Goal: Obtain resource: Download file/media

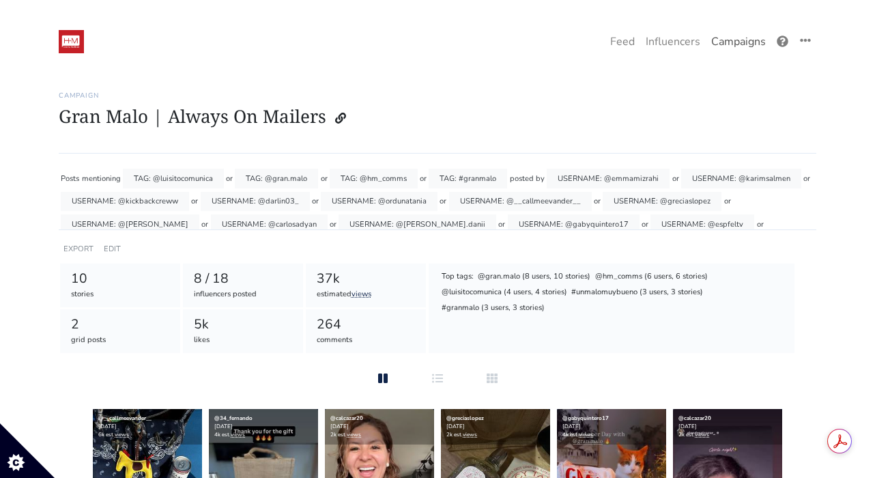
click at [751, 38] on link "Campaigns" at bounding box center [739, 41] width 66 height 27
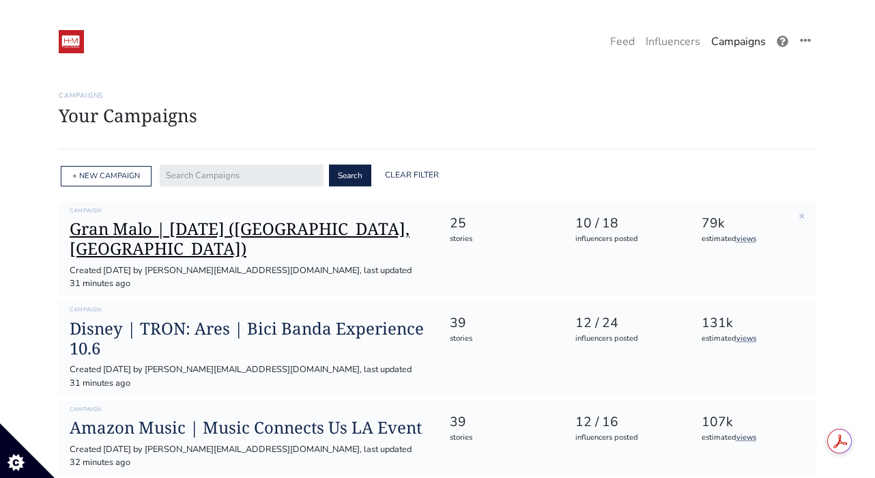
click at [354, 232] on h1 "Gran Malo | [DATE] ([GEOGRAPHIC_DATA], [GEOGRAPHIC_DATA])" at bounding box center [249, 239] width 358 height 40
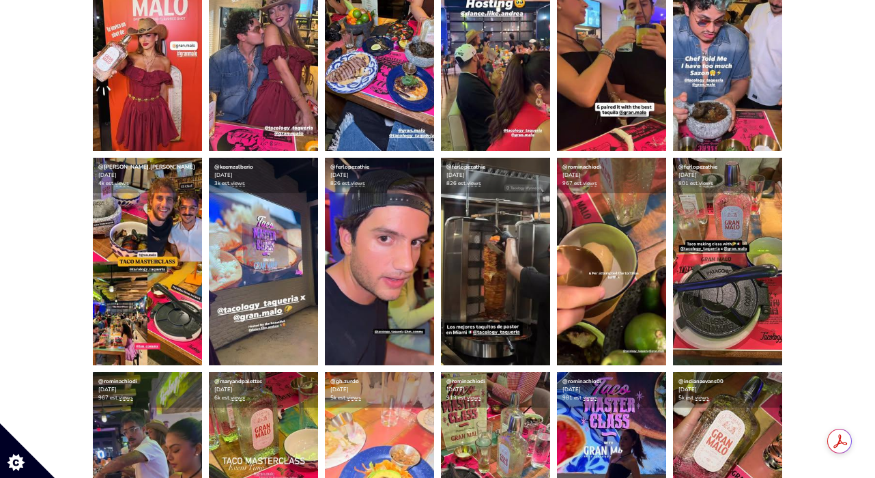
scroll to position [687, 0]
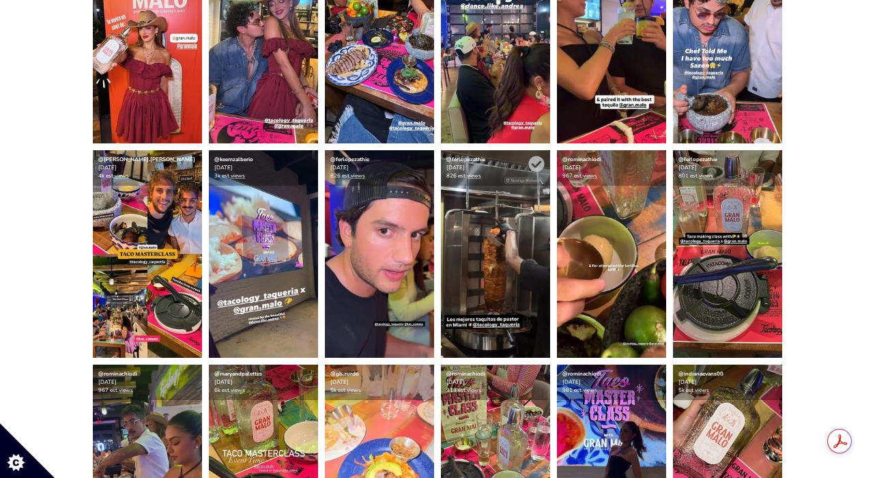
click at [510, 281] on img at bounding box center [495, 254] width 109 height 208
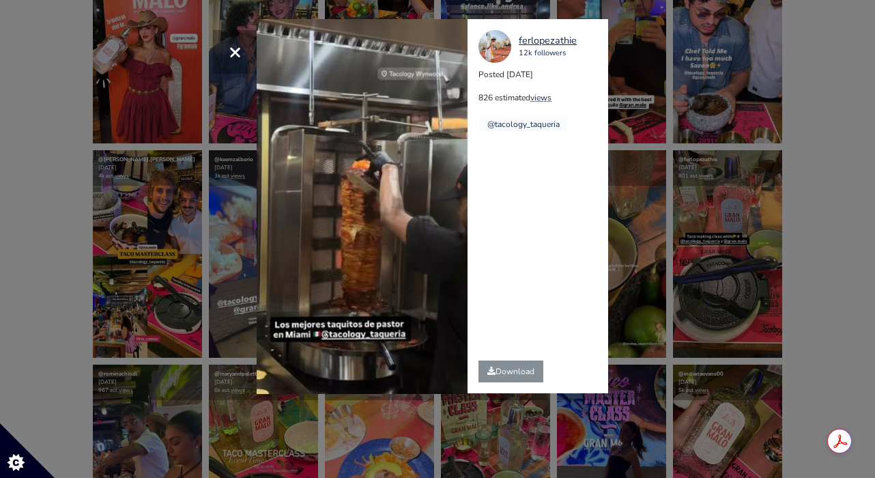
click at [653, 231] on div "× Your browser does not support HTML5 video. ferlopezathie 12k followers Posted…" at bounding box center [437, 239] width 875 height 478
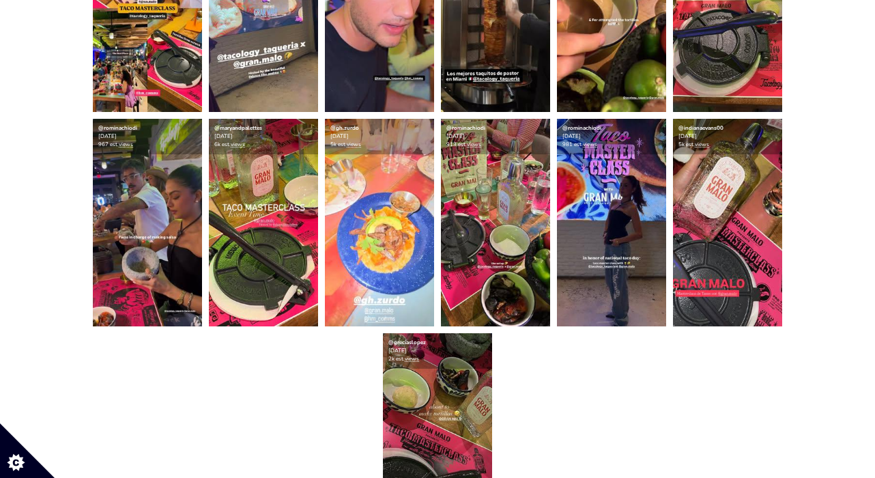
scroll to position [933, 0]
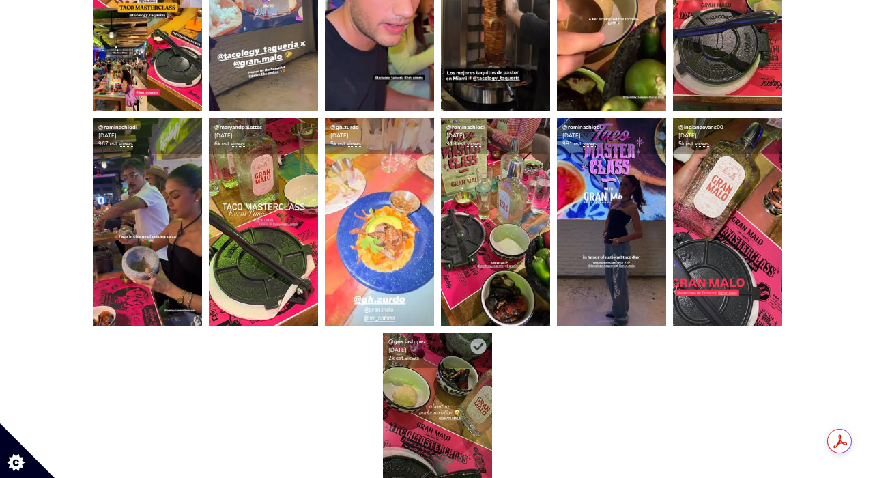
click at [461, 406] on img at bounding box center [437, 437] width 109 height 208
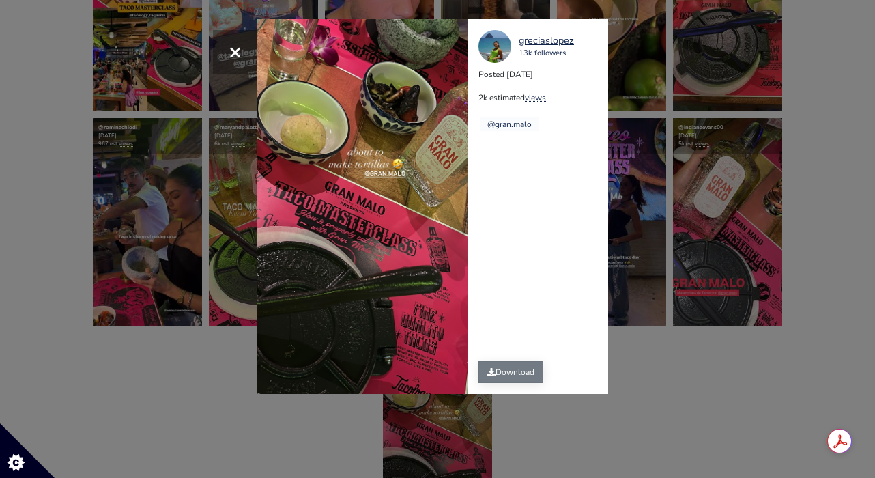
click at [496, 377] on link "Download" at bounding box center [511, 372] width 65 height 22
click at [699, 154] on div "× [GEOGRAPHIC_DATA] 13k followers Posted [DATE] 2k estimated views @gran.malo" at bounding box center [437, 239] width 875 height 478
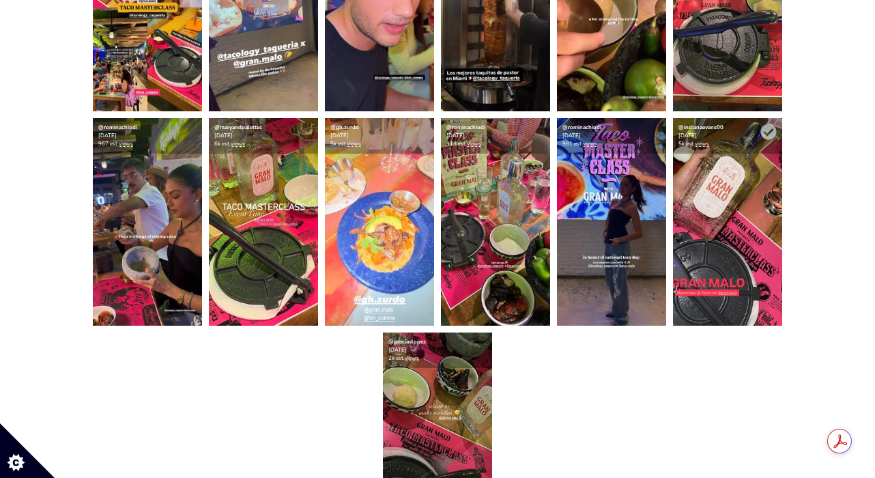
click at [739, 181] on img at bounding box center [727, 222] width 109 height 208
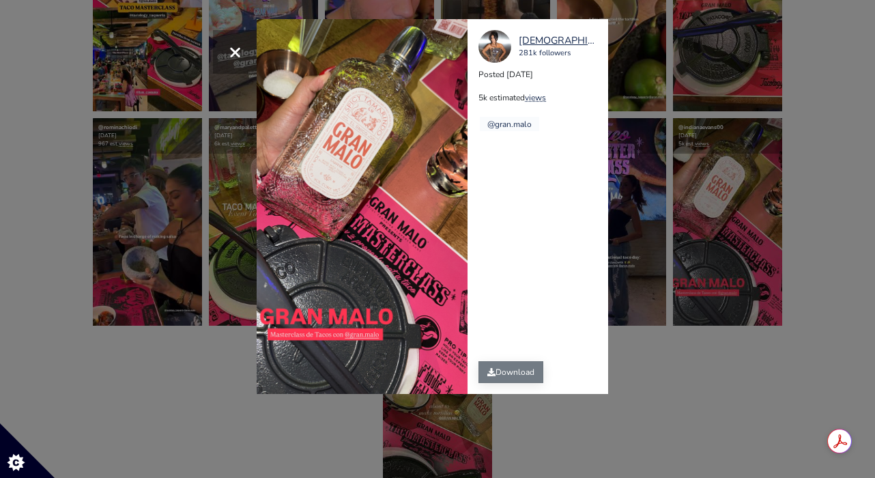
click at [512, 375] on link "Download" at bounding box center [511, 372] width 65 height 22
click at [686, 130] on div "× indianaevans00 281k followers Posted [DATE] 5k estimated views @gran.malo" at bounding box center [437, 239] width 875 height 478
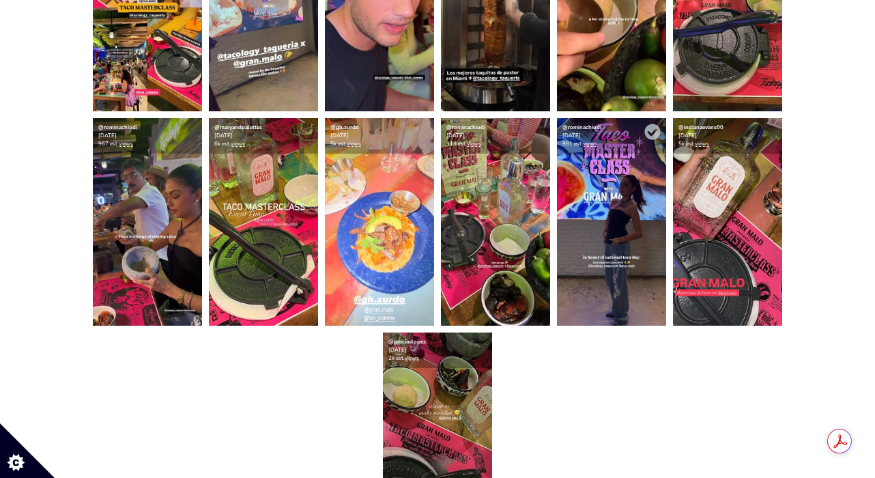
click at [615, 158] on img at bounding box center [611, 222] width 109 height 208
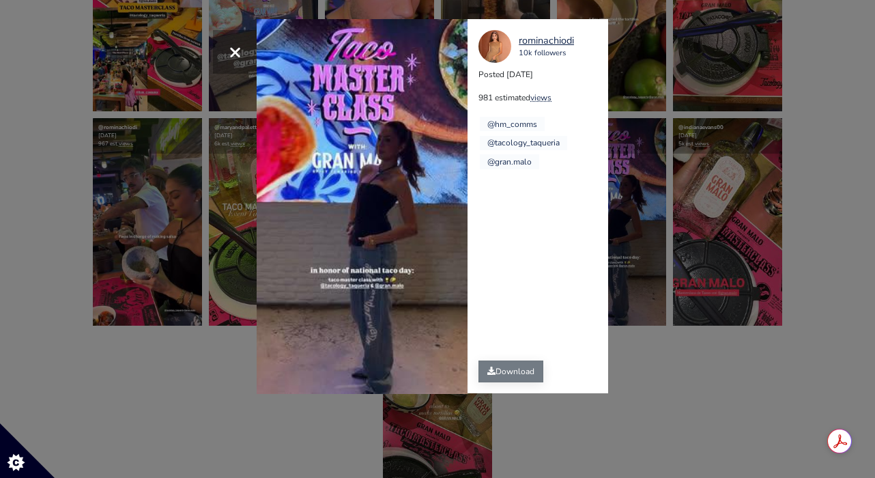
click at [493, 376] on link "Download" at bounding box center [511, 372] width 65 height 22
click at [672, 169] on div "× Your browser does not support HTML5 video. rominachiodi 10k followers Posted …" at bounding box center [437, 239] width 875 height 478
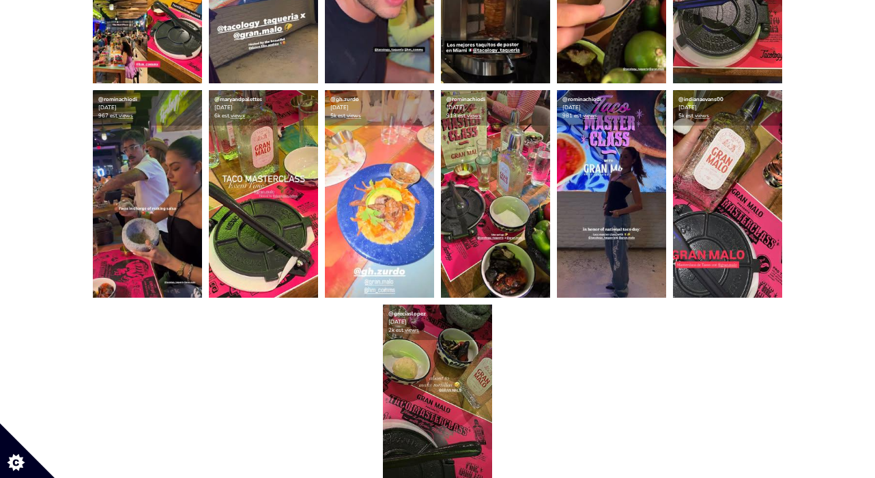
scroll to position [938, 0]
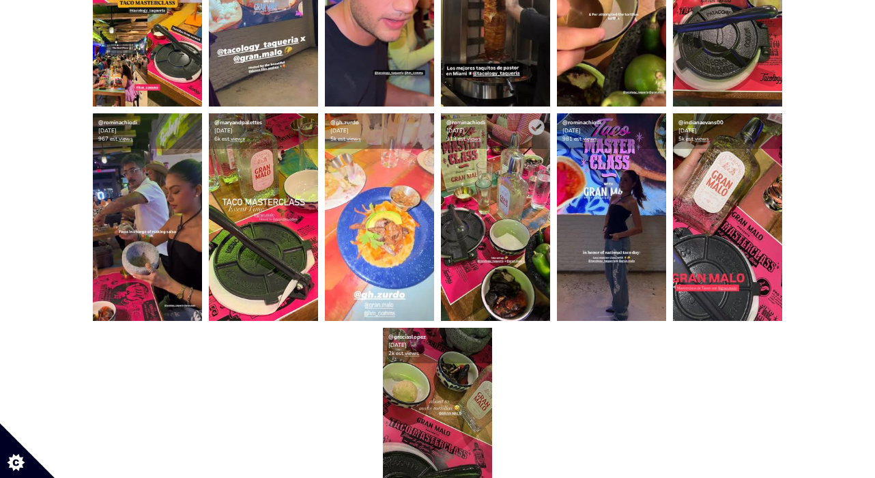
click at [499, 212] on img at bounding box center [495, 217] width 109 height 208
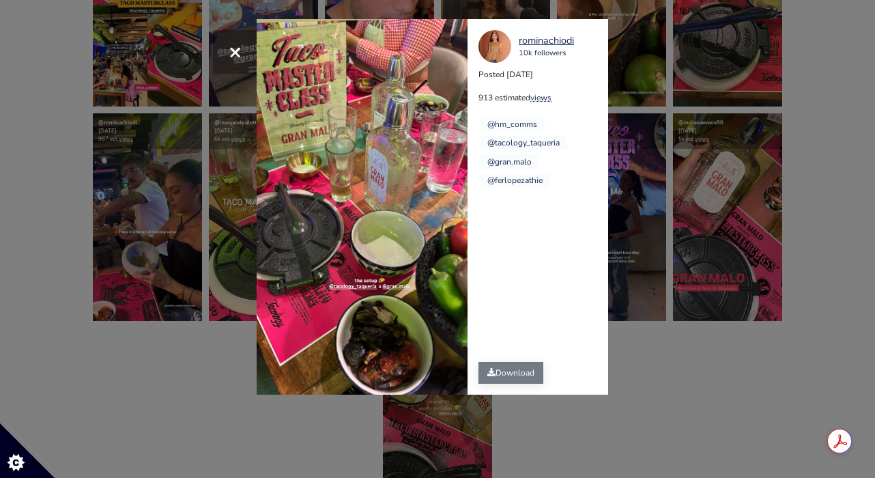
click at [510, 370] on link "Download" at bounding box center [511, 373] width 65 height 22
click at [706, 104] on div "× rominachiodi 10k followers Posted [DATE] 913 estimated views @hm_comms" at bounding box center [437, 239] width 875 height 478
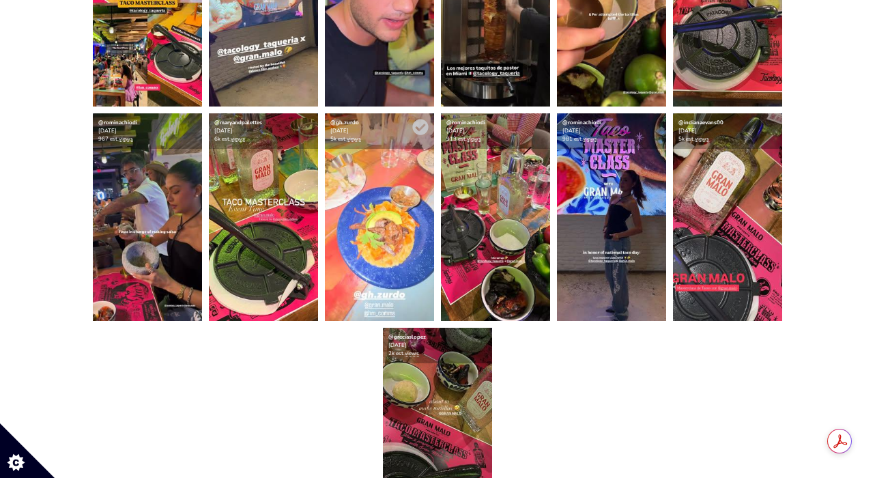
click at [408, 198] on img at bounding box center [379, 217] width 109 height 208
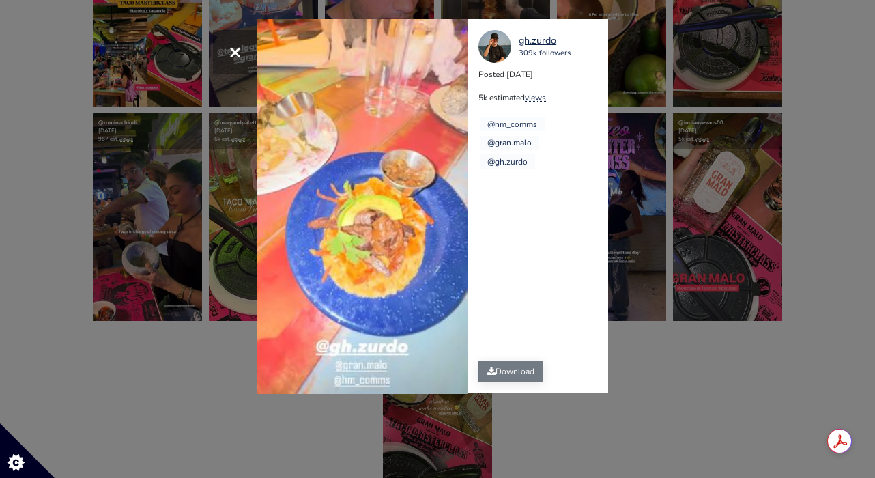
click at [522, 374] on link "Download" at bounding box center [511, 372] width 65 height 22
click at [523, 244] on div "gh.zurdo 309k followers Posted [DATE] 5k estimated views @hm_comms @gran.malo @…" at bounding box center [543, 206] width 151 height 374
click at [168, 247] on div "× Your browser does not support HTML5 video. gh.zurdo 309k followers Posted [DA…" at bounding box center [437, 239] width 875 height 478
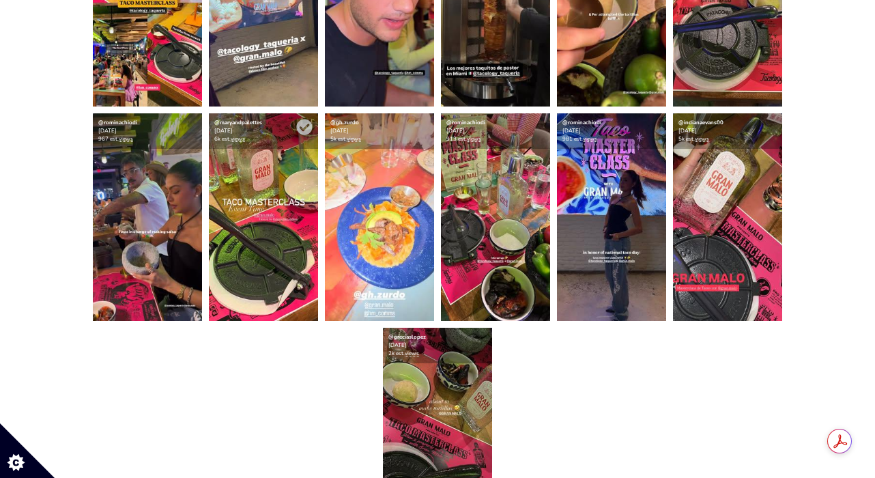
click at [225, 238] on img at bounding box center [263, 217] width 109 height 208
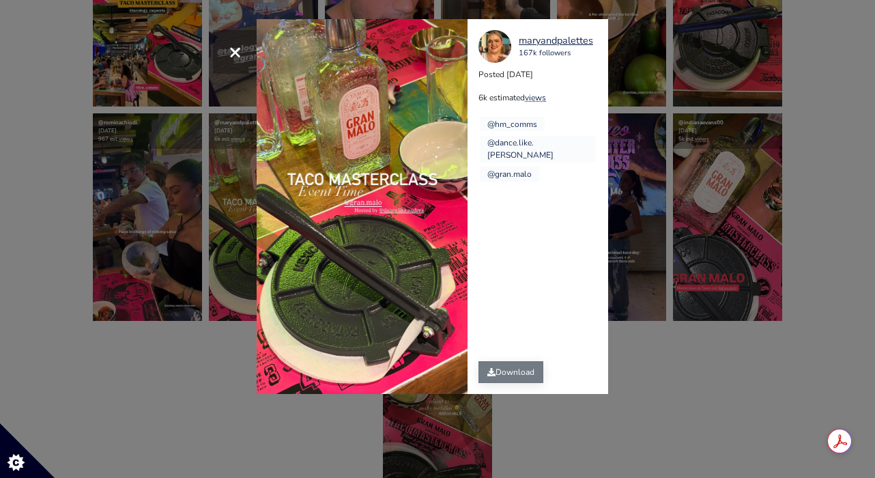
click at [497, 373] on link "Download" at bounding box center [511, 372] width 65 height 22
click at [610, 100] on div "maryandpalettes 167k followers Posted [DATE] 6k estimated views @hm_comms @danc…" at bounding box center [543, 206] width 151 height 375
click at [239, 53] on span "×" at bounding box center [235, 51] width 13 height 29
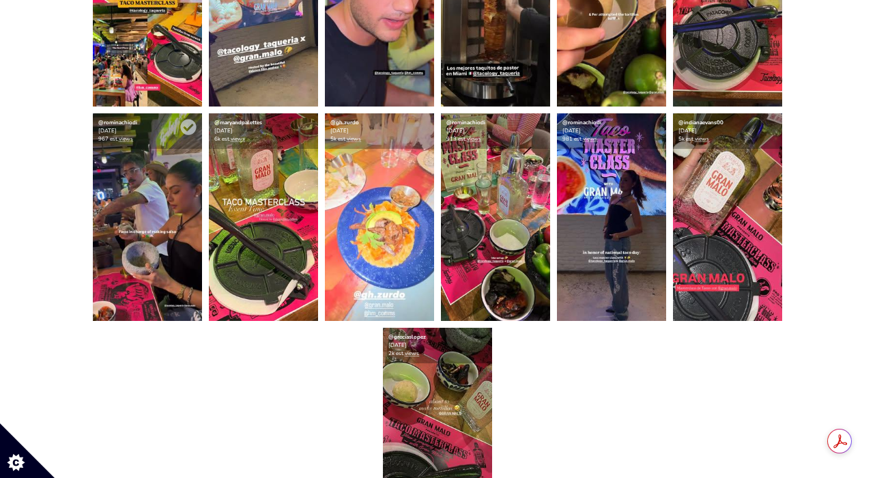
click at [171, 182] on img at bounding box center [147, 217] width 109 height 208
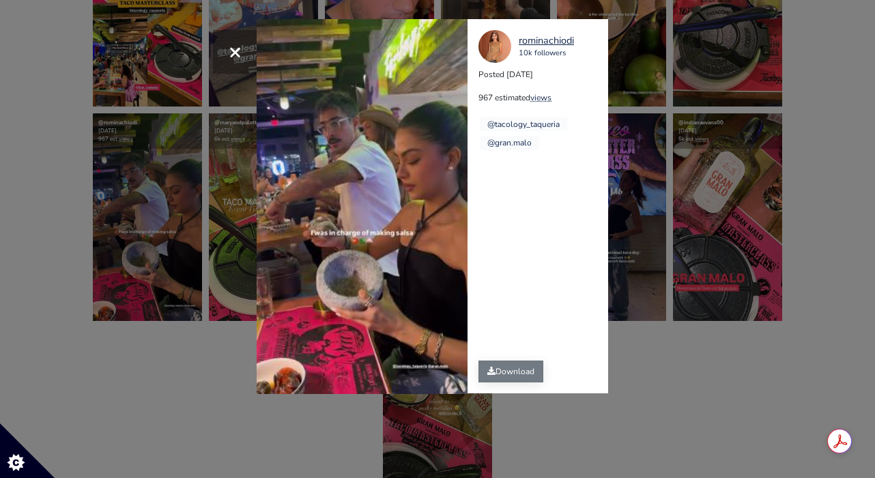
click at [507, 365] on link "Download" at bounding box center [511, 372] width 65 height 22
click at [169, 235] on div "× Your browser does not support HTML5 video. rominachiodi 10k followers Posted …" at bounding box center [437, 239] width 875 height 478
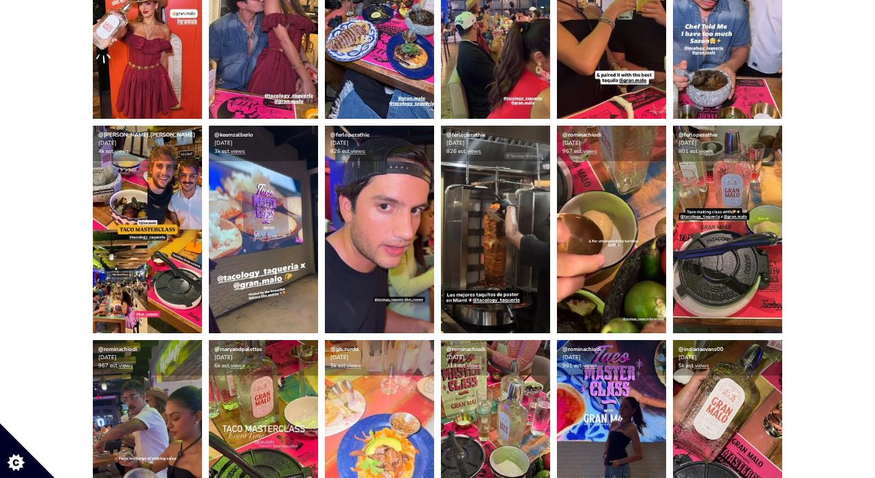
scroll to position [673, 0]
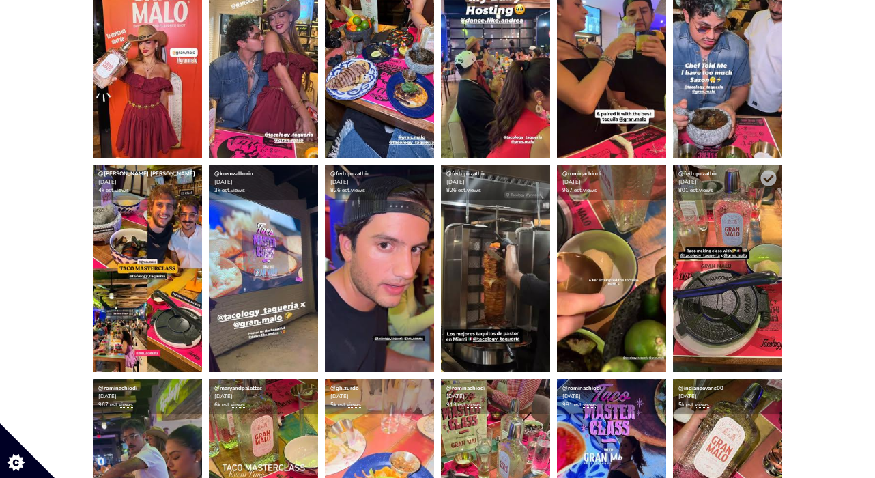
click at [737, 305] on img at bounding box center [727, 269] width 109 height 208
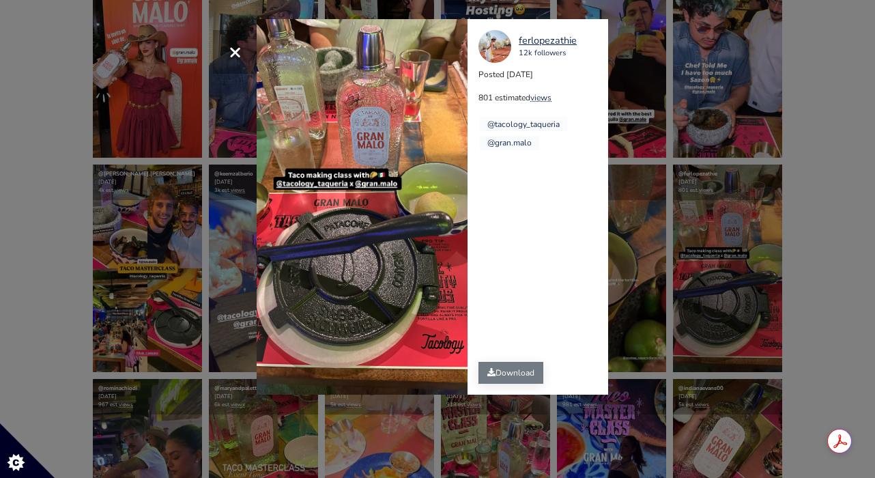
click at [510, 372] on link "Download" at bounding box center [511, 373] width 65 height 22
click at [638, 48] on div "× ferlopezathie 12k followers Posted [DATE] 801 estimated views @tacology_taque…" at bounding box center [437, 239] width 875 height 478
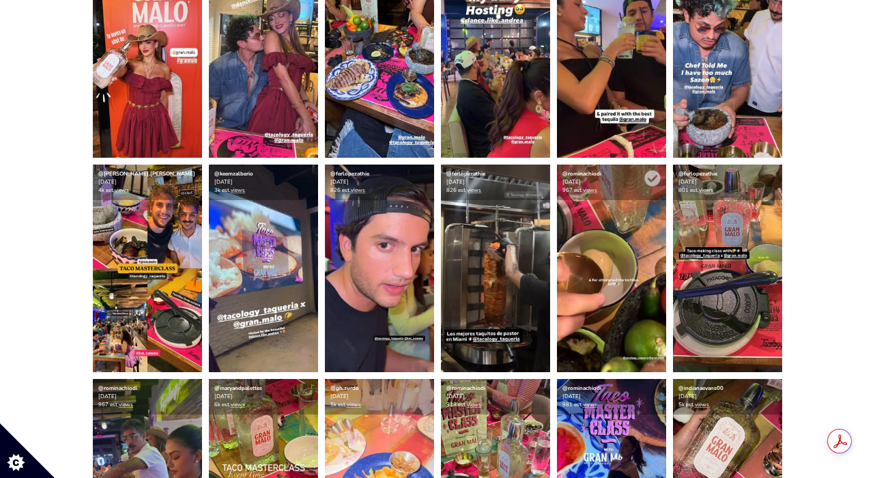
click at [595, 261] on img at bounding box center [611, 269] width 109 height 208
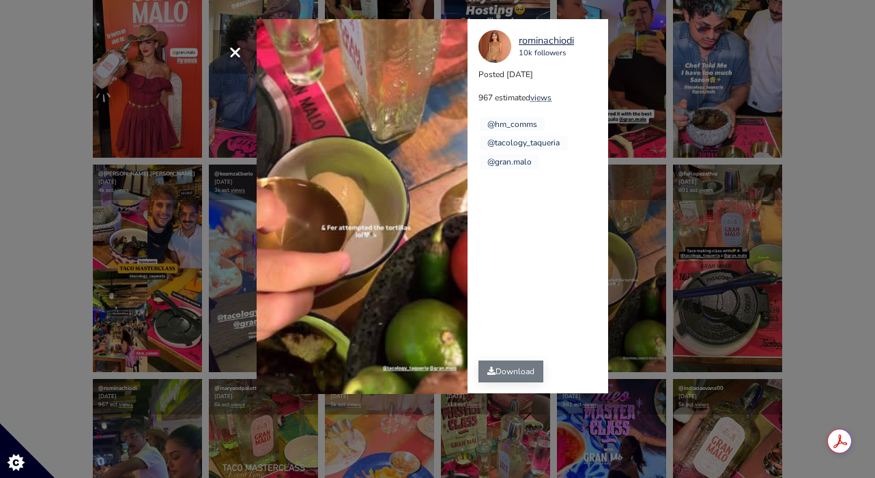
click at [519, 378] on link "Download" at bounding box center [511, 372] width 65 height 22
click at [191, 255] on div "× Your browser does not support HTML5 video. rominachiodi 10k followers Posted …" at bounding box center [437, 239] width 875 height 478
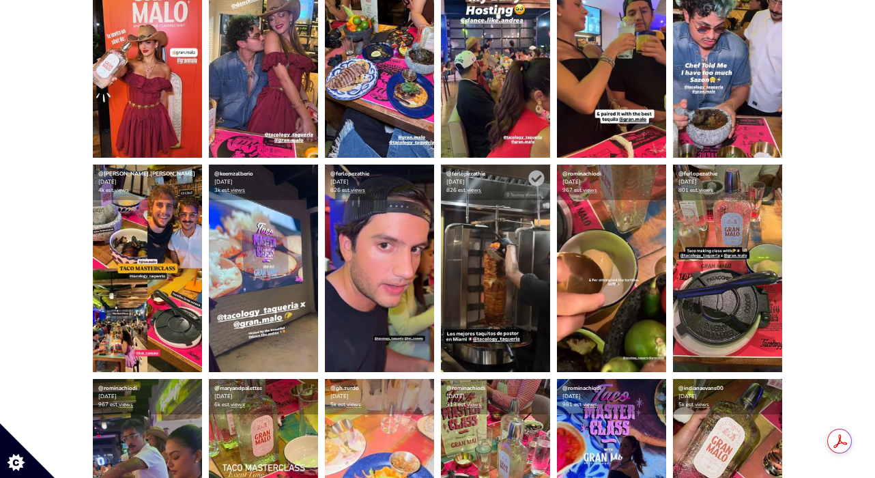
click at [514, 278] on img at bounding box center [495, 269] width 109 height 208
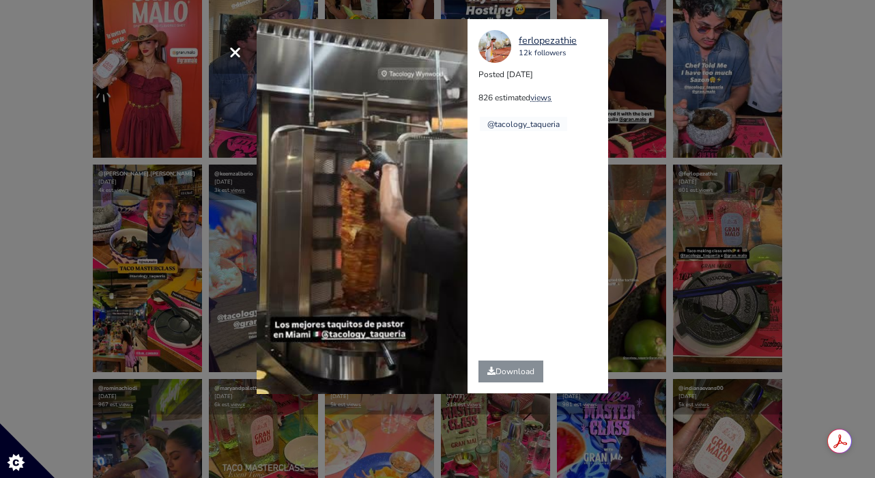
click at [358, 248] on video "Your browser does not support HTML5 video." at bounding box center [362, 206] width 211 height 375
click at [504, 375] on link "Download" at bounding box center [511, 372] width 65 height 22
click at [227, 216] on div "× Your browser does not support HTML5 video. ferlopezathie 12k followers Posted…" at bounding box center [437, 239] width 875 height 478
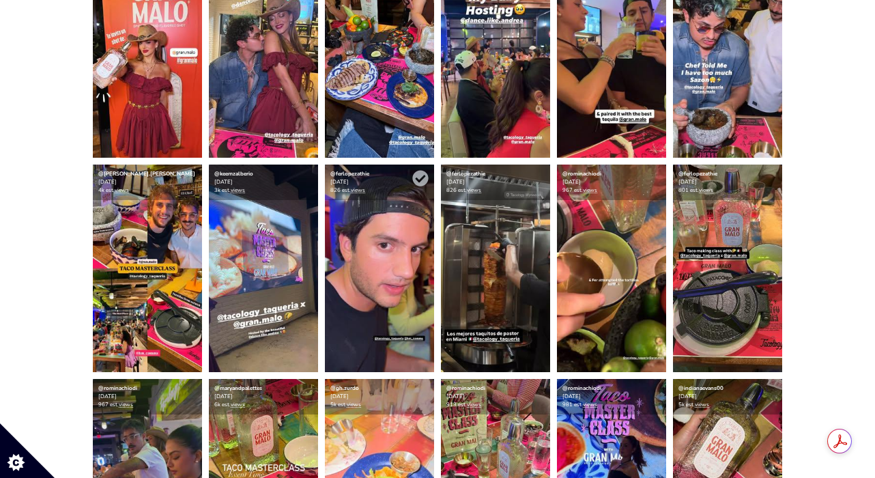
click at [378, 247] on img at bounding box center [379, 269] width 109 height 208
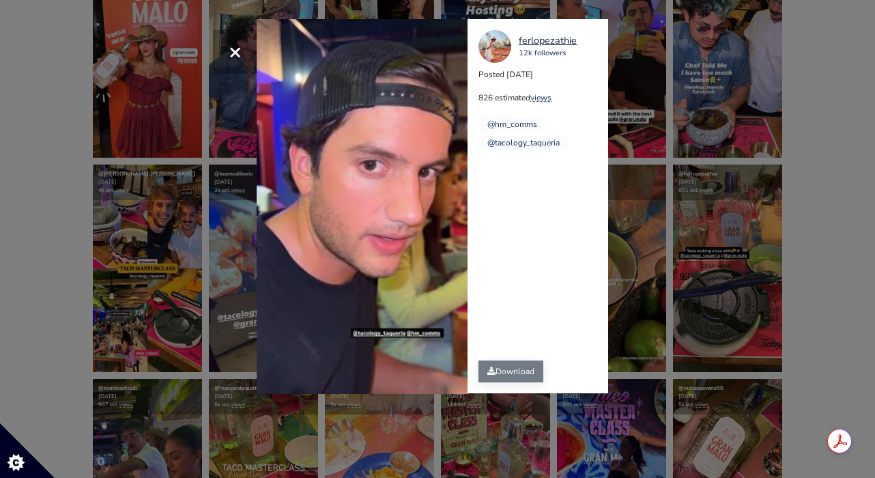
click at [501, 377] on link "Download" at bounding box center [511, 372] width 65 height 22
click at [601, 175] on div "ferlopezathie 12k followers Posted [DATE] 826 estimated views @hm_comms @tacolo…" at bounding box center [543, 206] width 151 height 374
click at [635, 71] on div "× Your browser does not support HTML5 video. ferlopezathie 12k followers Posted…" at bounding box center [437, 239] width 875 height 478
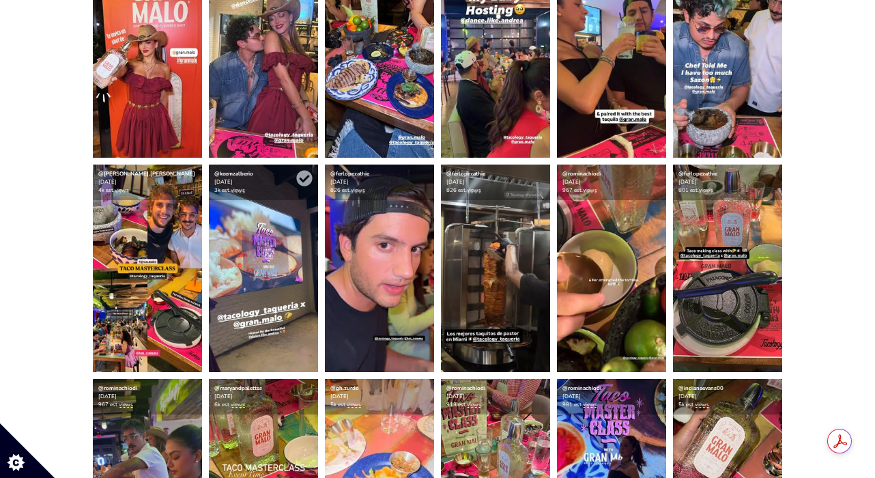
click at [297, 272] on img at bounding box center [263, 269] width 109 height 208
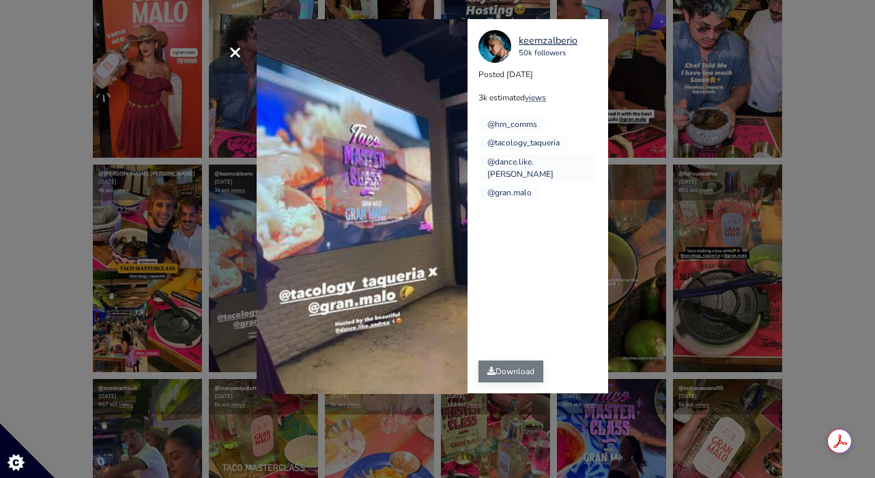
click at [504, 369] on link "Download" at bounding box center [511, 372] width 65 height 22
click at [223, 241] on div "× Your browser does not support HTML5 video. keemzalberio 50k followers Posted …" at bounding box center [437, 239] width 875 height 478
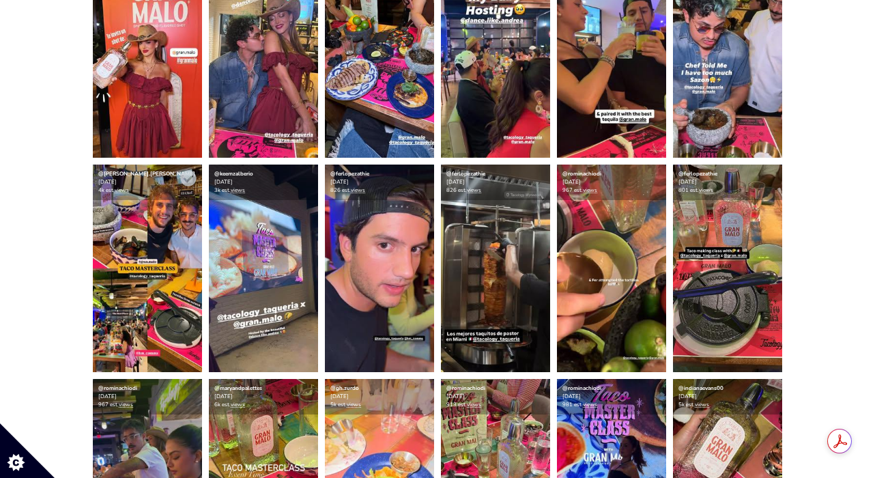
click at [147, 261] on img at bounding box center [147, 269] width 109 height 208
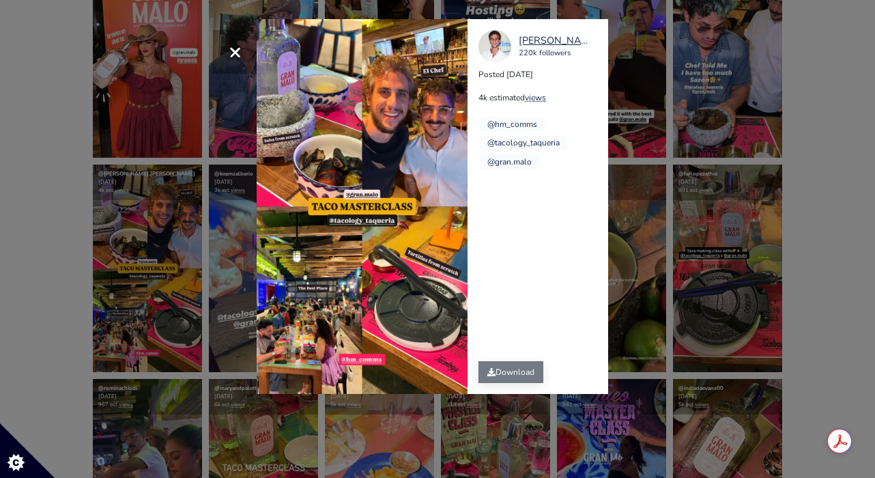
click at [511, 371] on link "Download" at bounding box center [511, 372] width 65 height 22
click at [184, 265] on div "× [PERSON_NAME].[PERSON_NAME] 220k followers Posted [DATE] 4k estimated views @…" at bounding box center [437, 239] width 875 height 478
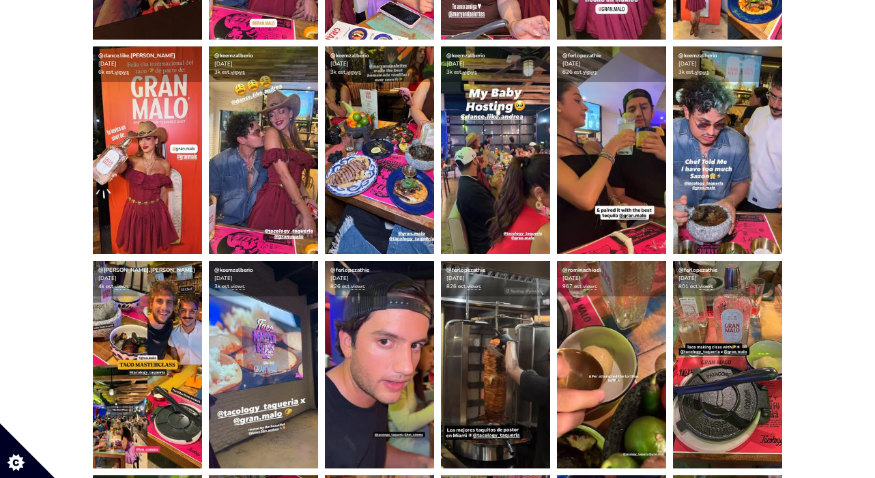
scroll to position [569, 0]
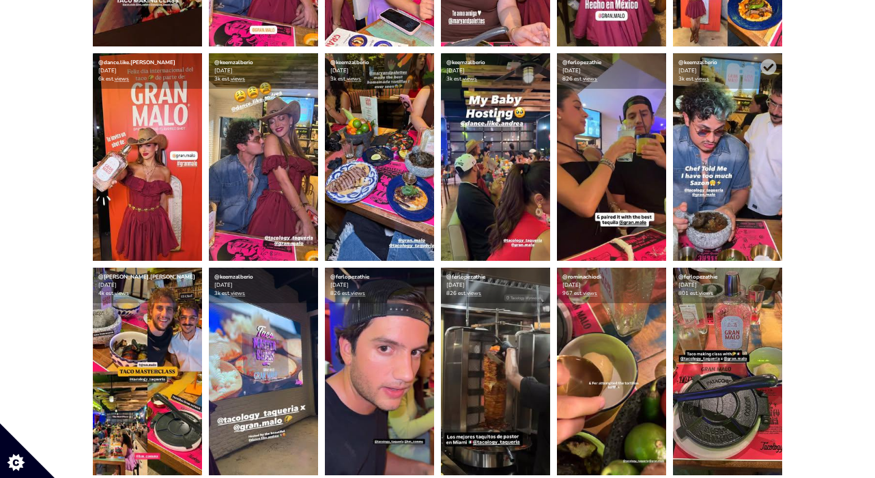
click at [746, 196] on img at bounding box center [727, 157] width 109 height 208
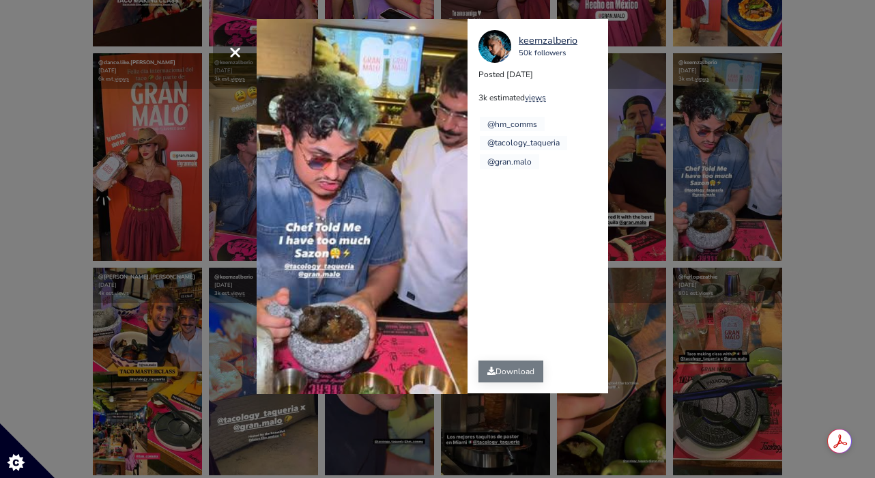
click at [513, 371] on link "Download" at bounding box center [511, 372] width 65 height 22
click at [669, 54] on div "× Your browser does not support HTML5 video. keemzalberio 50k followers Posted …" at bounding box center [437, 239] width 875 height 478
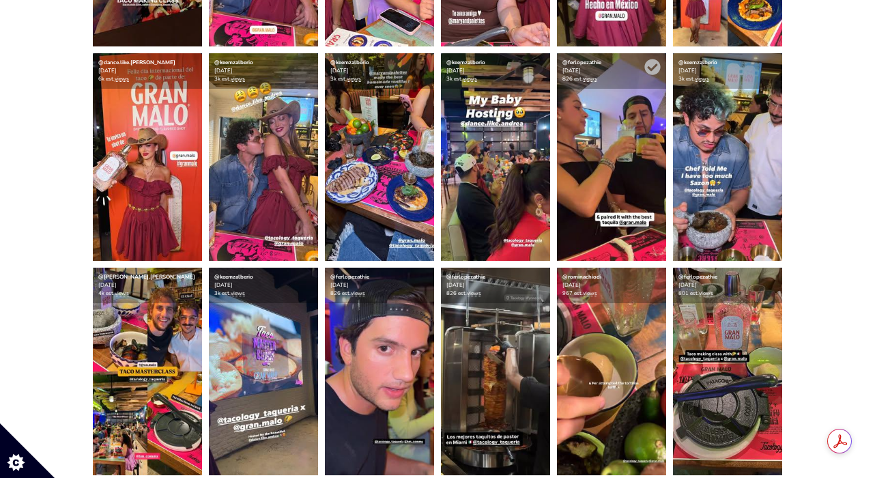
click at [612, 175] on img at bounding box center [611, 157] width 109 height 208
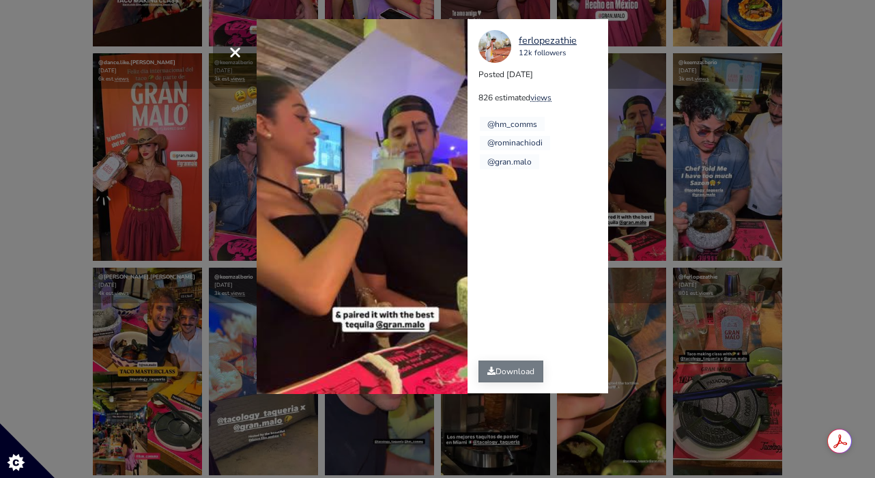
click at [502, 375] on link "Download" at bounding box center [511, 372] width 65 height 22
click at [214, 185] on div "× Your browser does not support HTML5 video. ferlopezathie 12k followers Posted…" at bounding box center [437, 239] width 875 height 478
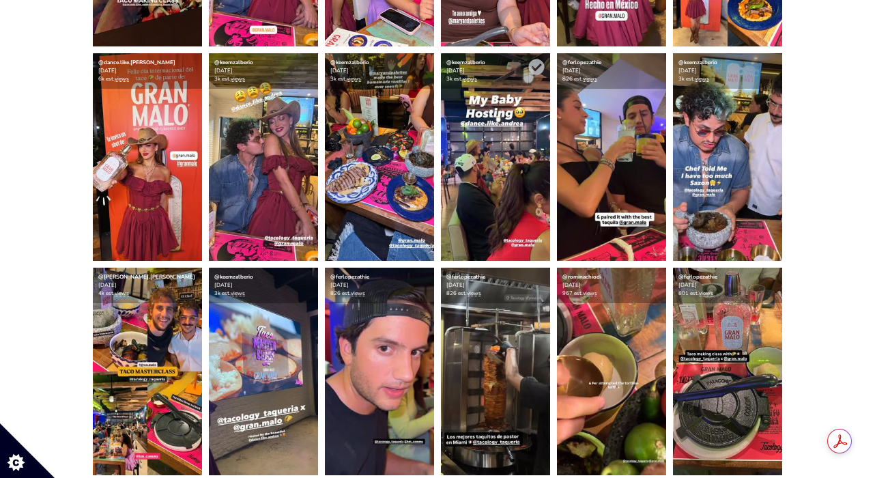
click at [481, 184] on img at bounding box center [495, 157] width 109 height 208
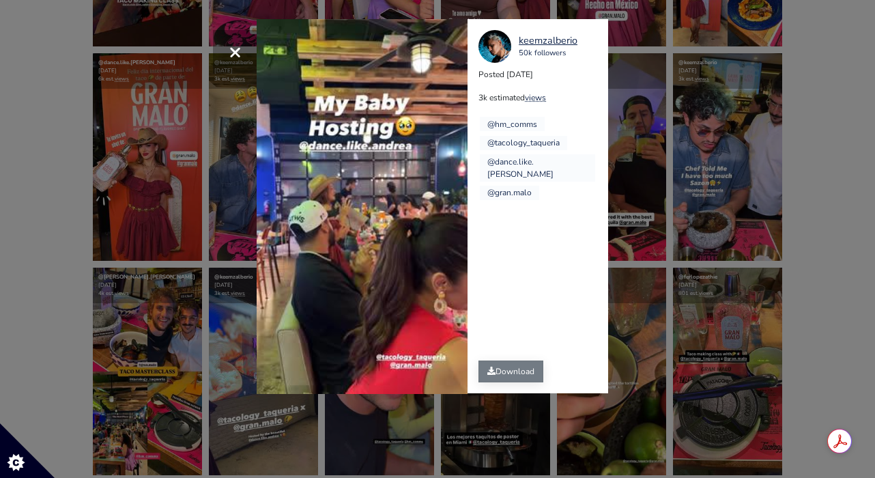
click at [503, 377] on link "Download" at bounding box center [511, 372] width 65 height 22
click at [186, 268] on div "× Your browser does not support HTML5 video. keemzalberio 50k followers Posted …" at bounding box center [437, 239] width 875 height 478
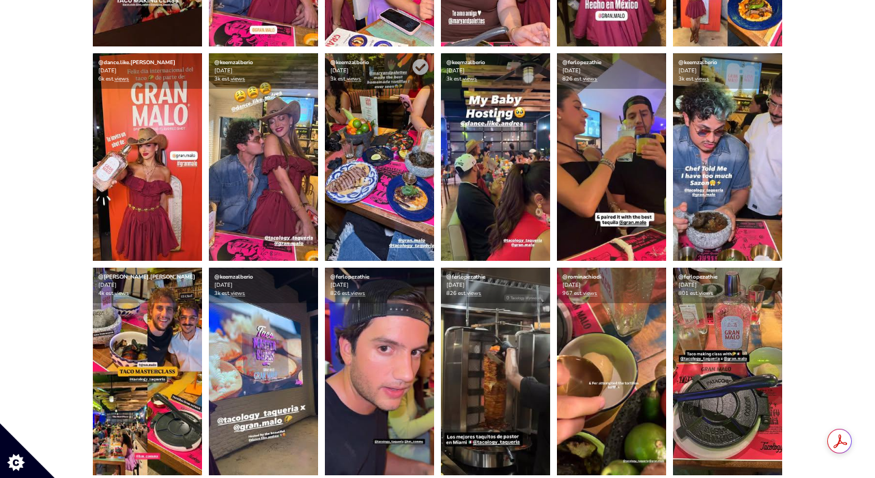
click at [381, 202] on img at bounding box center [379, 157] width 109 height 208
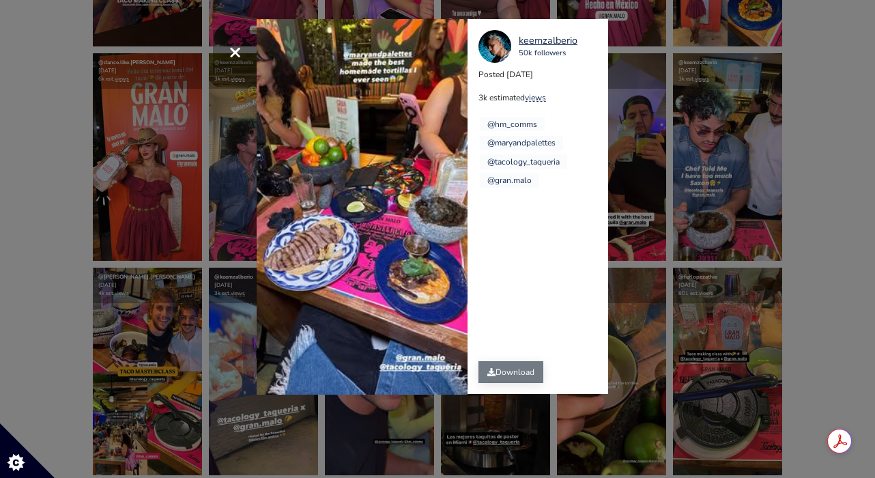
click at [516, 371] on link "Download" at bounding box center [511, 372] width 65 height 22
click at [638, 76] on div "× Your browser does not support HTML5 video. keemzalberio 50k followers Posted …" at bounding box center [437, 239] width 875 height 478
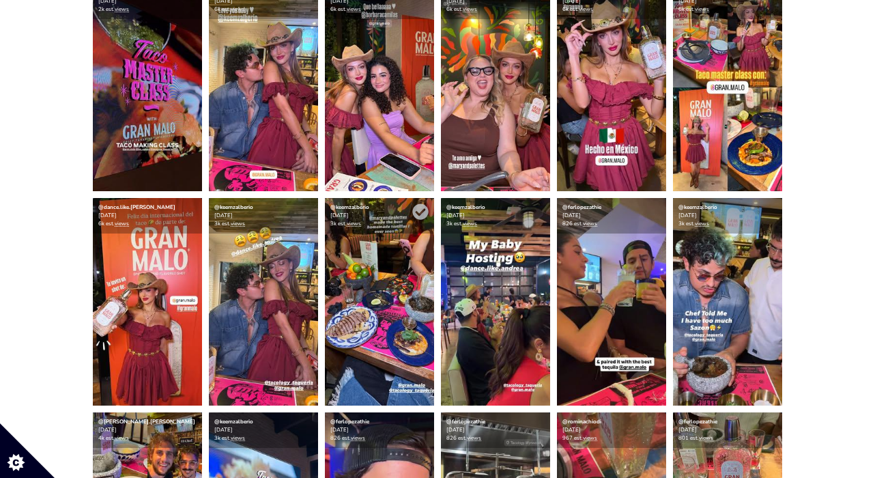
scroll to position [423, 0]
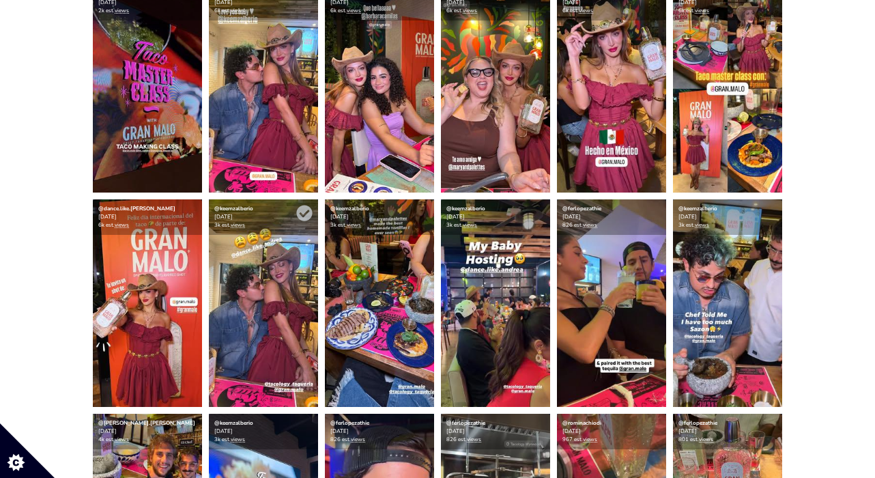
click at [251, 320] on img at bounding box center [263, 303] width 109 height 208
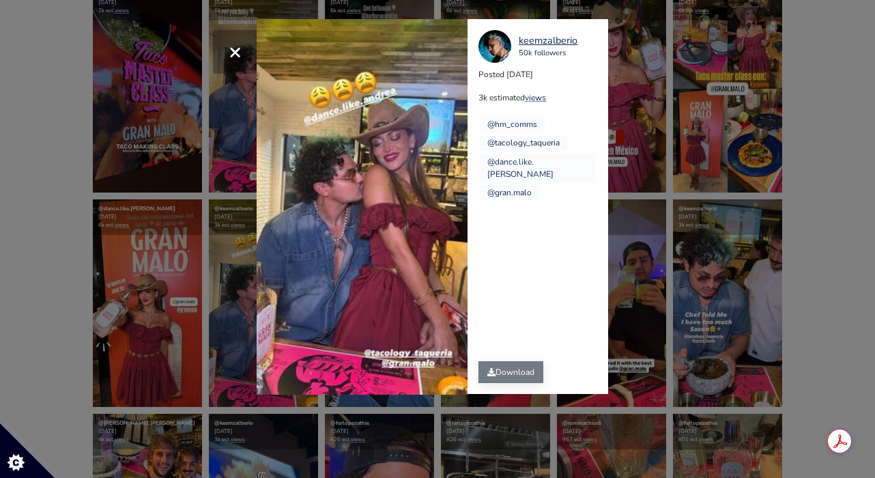
click at [487, 374] on link "Download" at bounding box center [511, 372] width 65 height 22
click at [684, 93] on div "× Your browser does not support HTML5 video. keemzalberio 50k followers Posted …" at bounding box center [437, 239] width 875 height 478
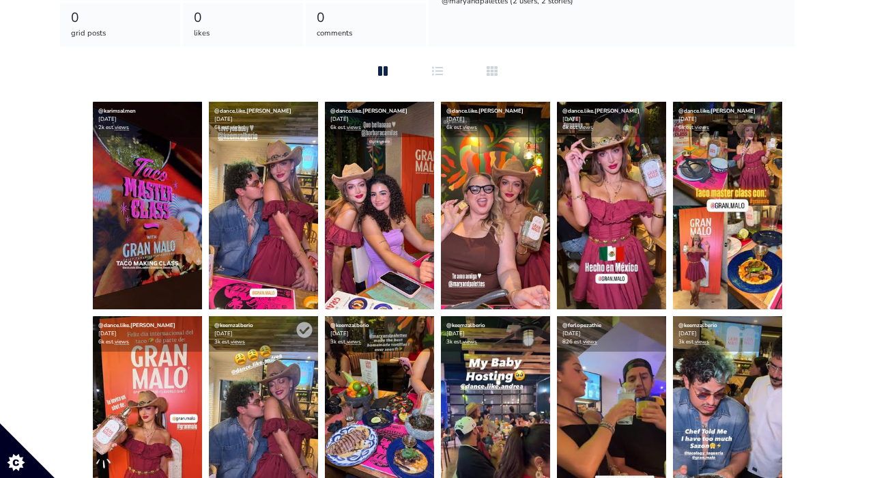
scroll to position [308, 0]
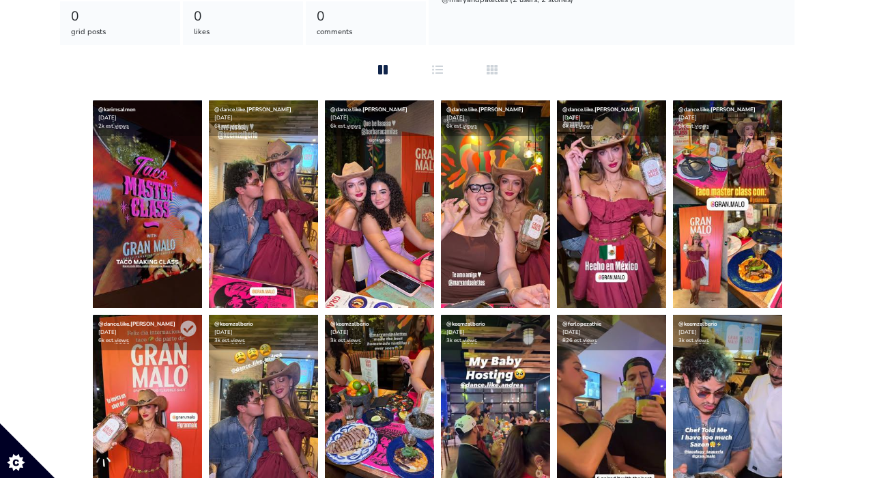
click at [142, 385] on img at bounding box center [147, 419] width 109 height 208
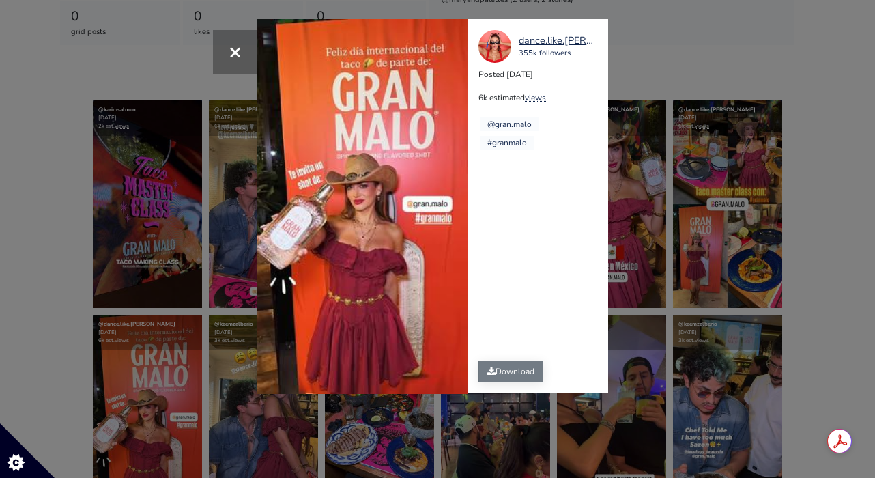
click at [496, 372] on link "Download" at bounding box center [511, 372] width 65 height 22
click at [236, 56] on span "×" at bounding box center [235, 51] width 13 height 29
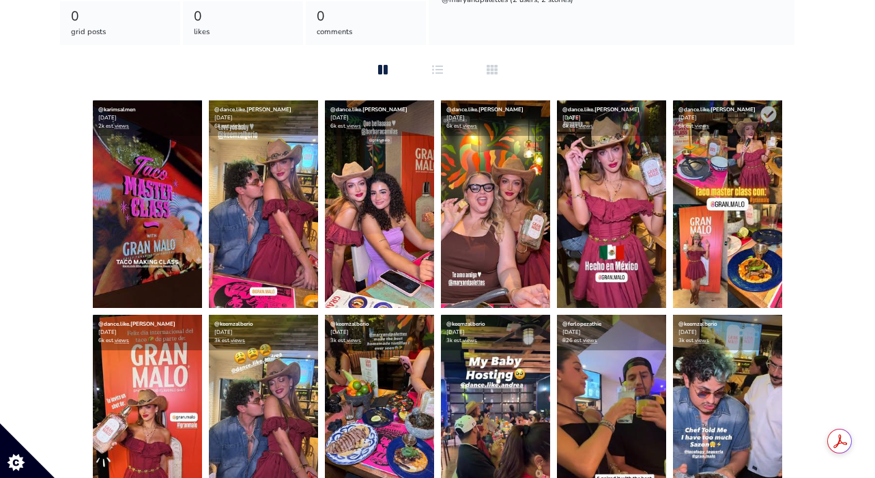
click at [742, 223] on img at bounding box center [727, 204] width 109 height 208
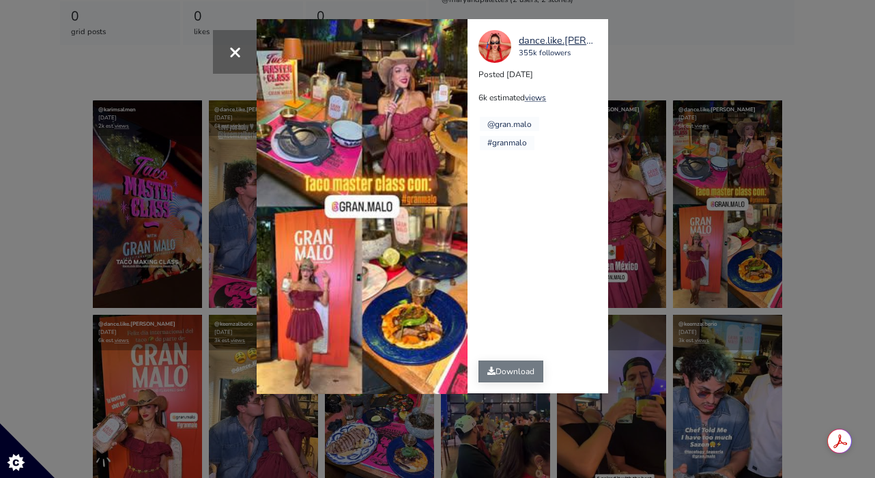
click at [509, 368] on link "Download" at bounding box center [511, 372] width 65 height 22
click at [646, 93] on div "× Your browser does not support HTML5 video. dance.like.[PERSON_NAME] 355k foll…" at bounding box center [437, 239] width 875 height 478
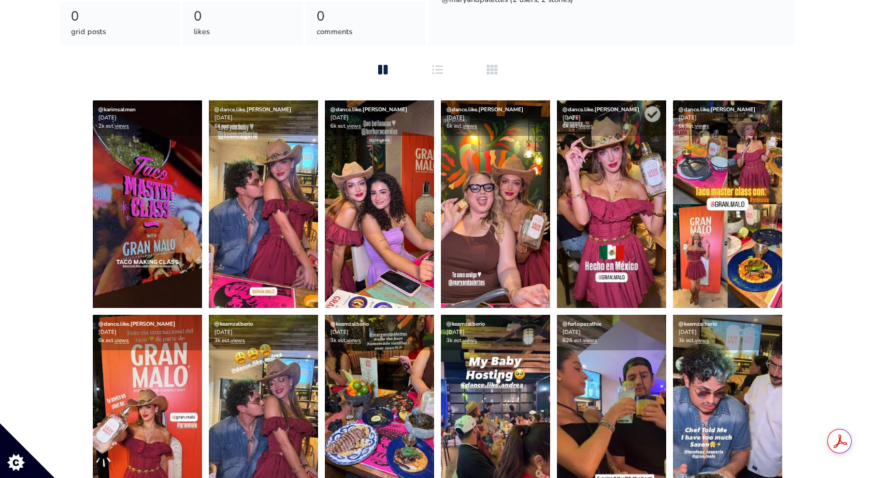
click at [610, 185] on img at bounding box center [611, 204] width 109 height 208
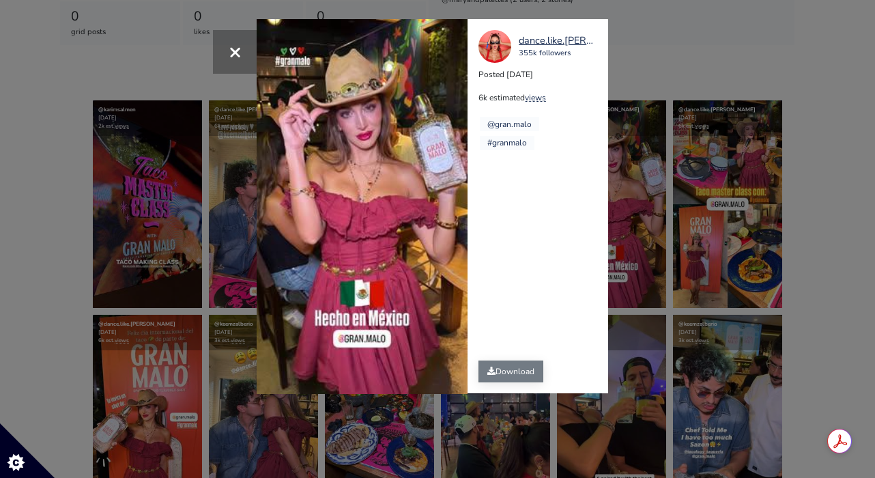
click at [511, 376] on link "Download" at bounding box center [511, 372] width 65 height 22
click at [715, 111] on div "× Your browser does not support HTML5 video. dance.like.[PERSON_NAME] 355k foll…" at bounding box center [437, 239] width 875 height 478
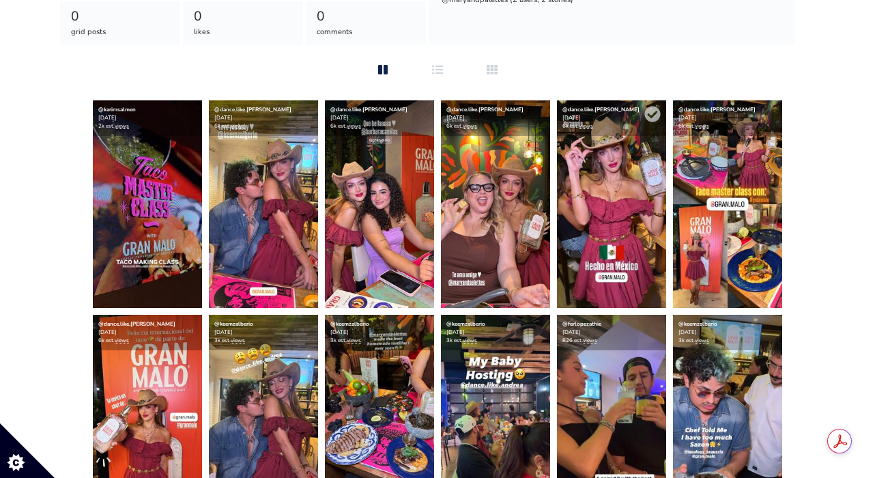
click at [617, 164] on img at bounding box center [611, 204] width 109 height 208
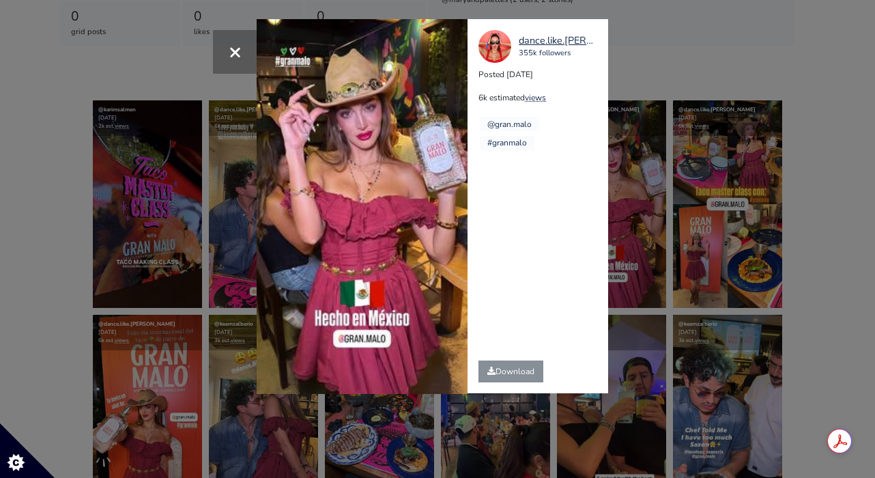
click at [742, 125] on div "× Your browser does not support HTML5 video. dance.like.[PERSON_NAME] 355k foll…" at bounding box center [437, 239] width 875 height 478
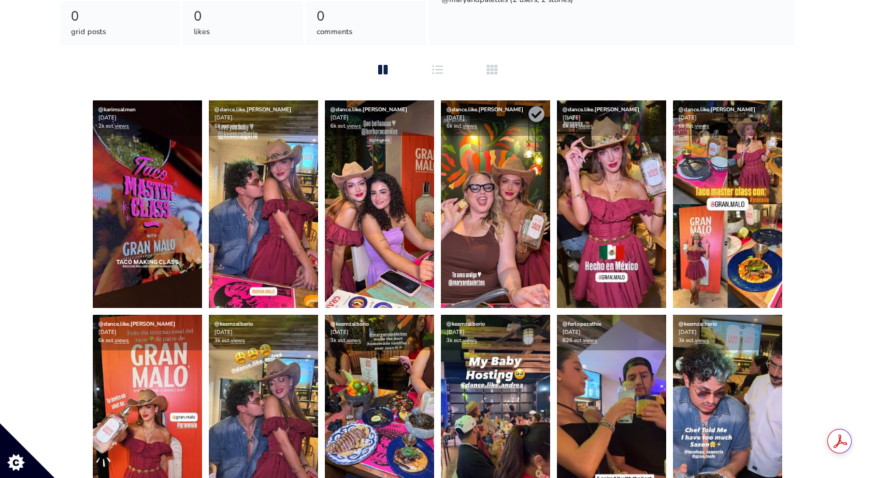
click at [540, 168] on img at bounding box center [495, 204] width 109 height 208
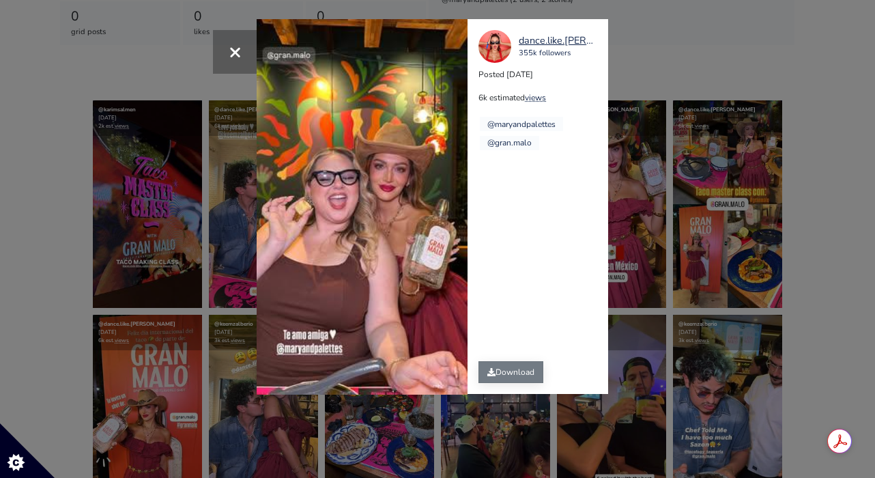
click at [490, 369] on icon at bounding box center [492, 372] width 8 height 8
click at [199, 255] on div "× Your browser does not support HTML5 video. dance.like.[PERSON_NAME] 355k foll…" at bounding box center [437, 239] width 875 height 478
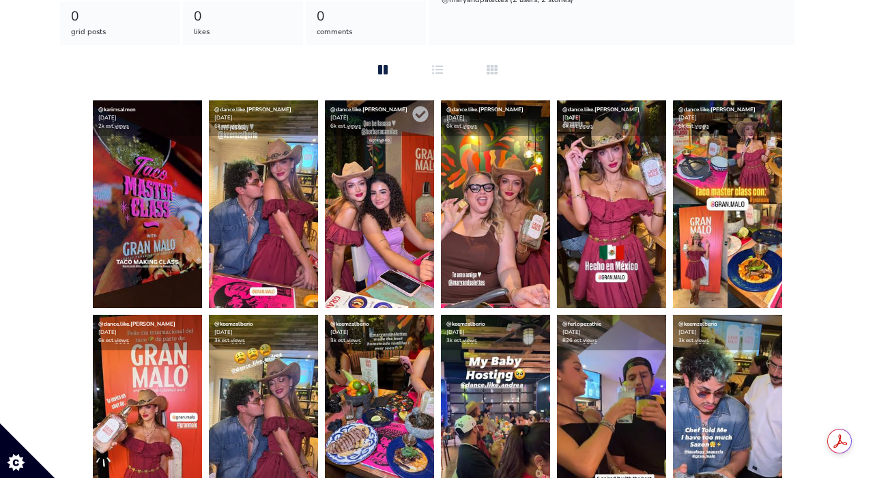
click at [348, 225] on img at bounding box center [379, 204] width 109 height 208
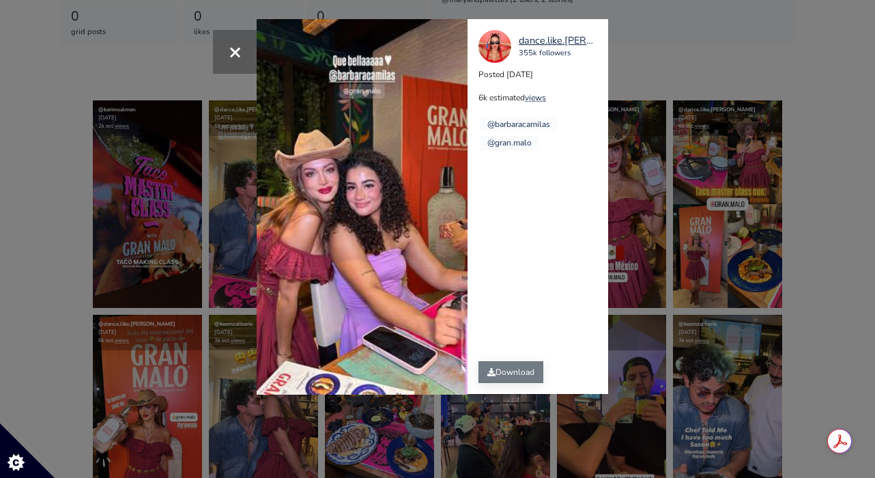
click at [503, 371] on link "Download" at bounding box center [511, 372] width 65 height 22
click at [770, 50] on div "× Your browser does not support HTML5 video. dance.like.[PERSON_NAME] 355k foll…" at bounding box center [437, 239] width 875 height 478
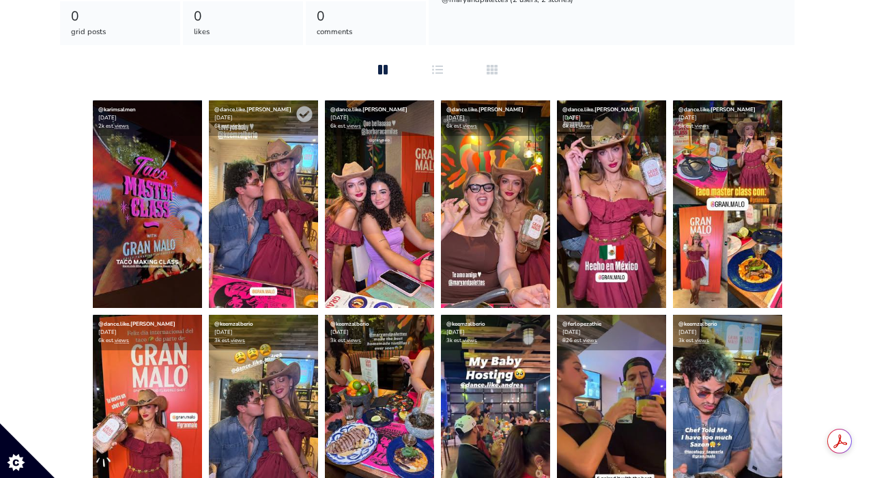
click at [286, 211] on img at bounding box center [263, 204] width 109 height 208
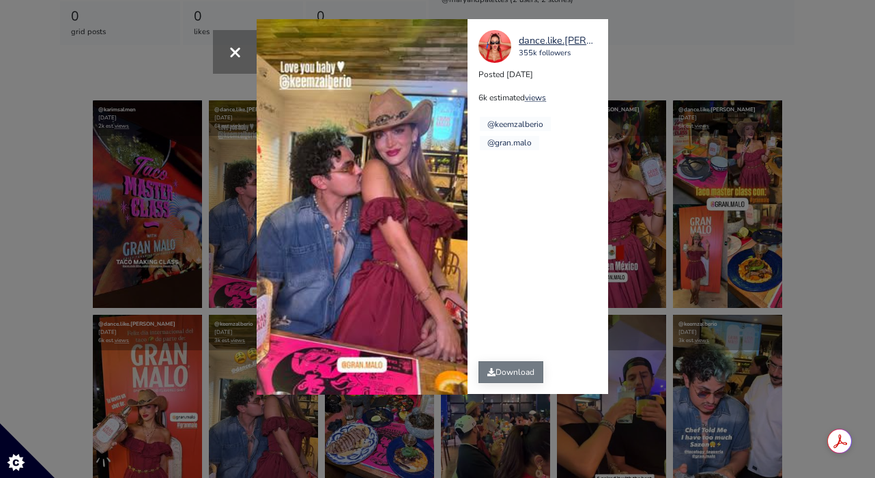
click at [513, 370] on link "Download" at bounding box center [511, 372] width 65 height 22
click at [711, 81] on div "× Your browser does not support HTML5 video. dance.like.[PERSON_NAME] 355k foll…" at bounding box center [437, 239] width 875 height 478
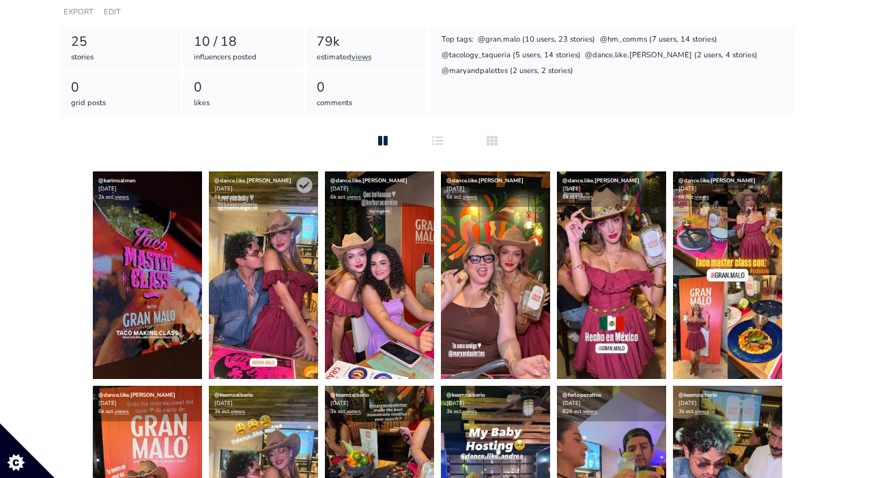
scroll to position [208, 0]
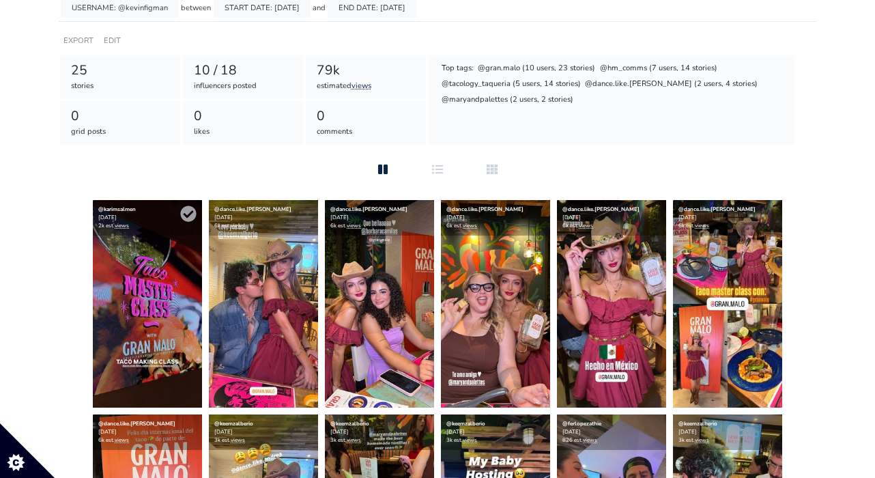
click at [147, 305] on img at bounding box center [147, 304] width 109 height 208
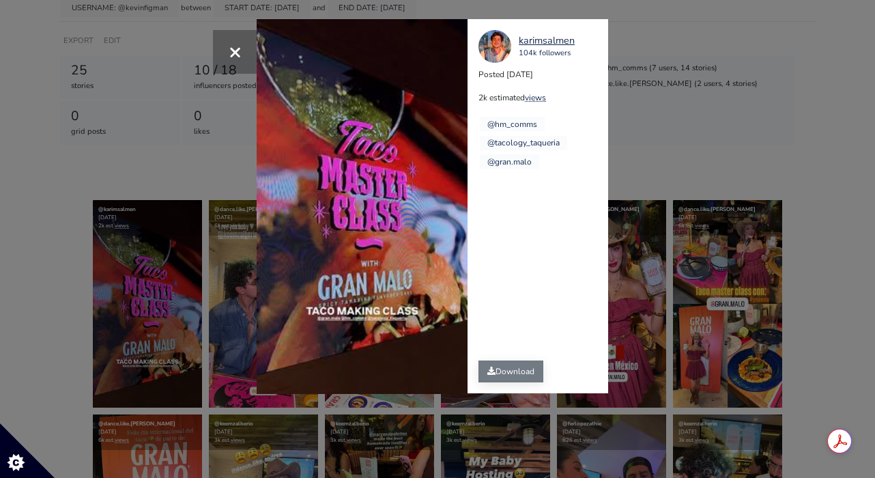
click at [505, 374] on link "Download" at bounding box center [511, 372] width 65 height 22
click at [647, 105] on div "× Your browser does not support HTML5 video. [GEOGRAPHIC_DATA] 104k followers P…" at bounding box center [437, 239] width 875 height 478
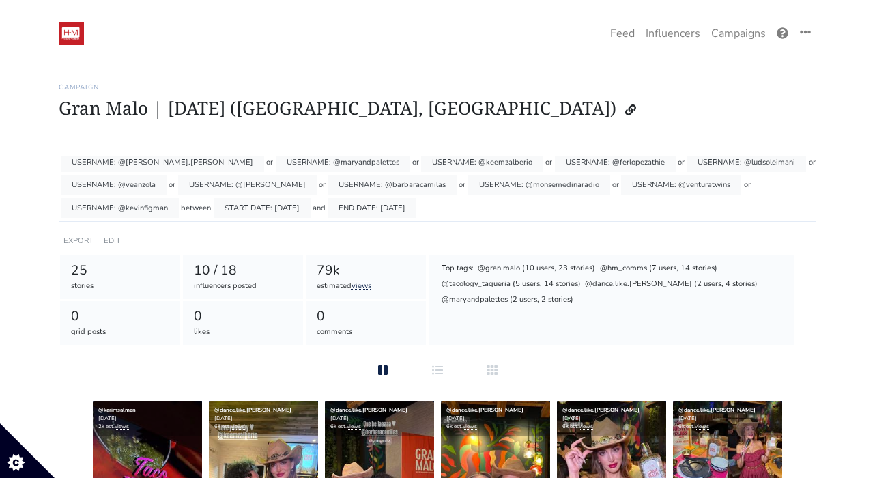
scroll to position [14, 0]
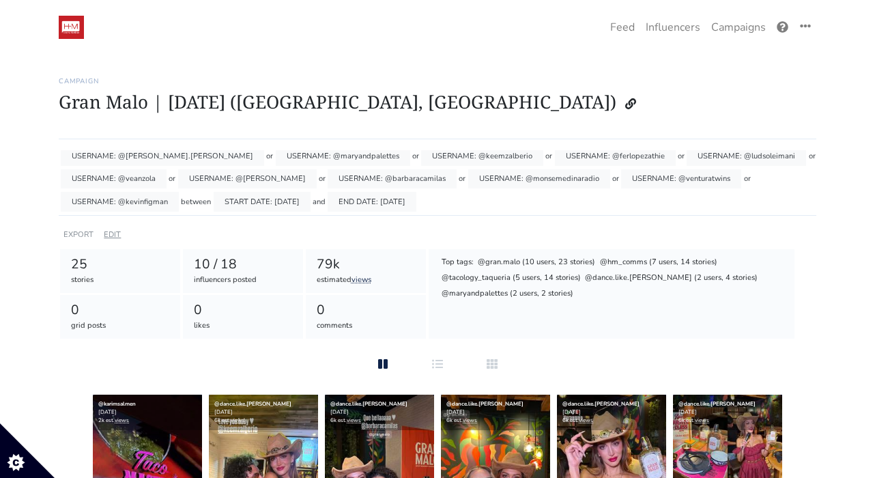
click at [111, 232] on link "EDIT" at bounding box center [112, 234] width 17 height 10
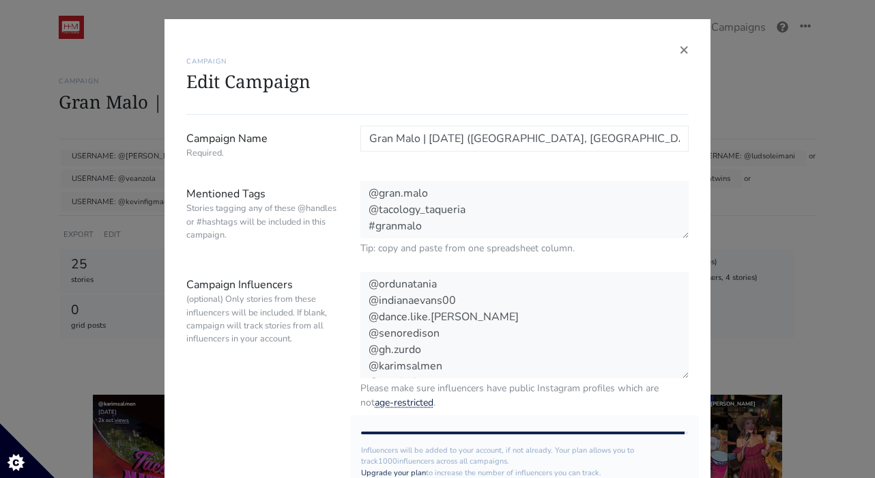
scroll to position [197, 0]
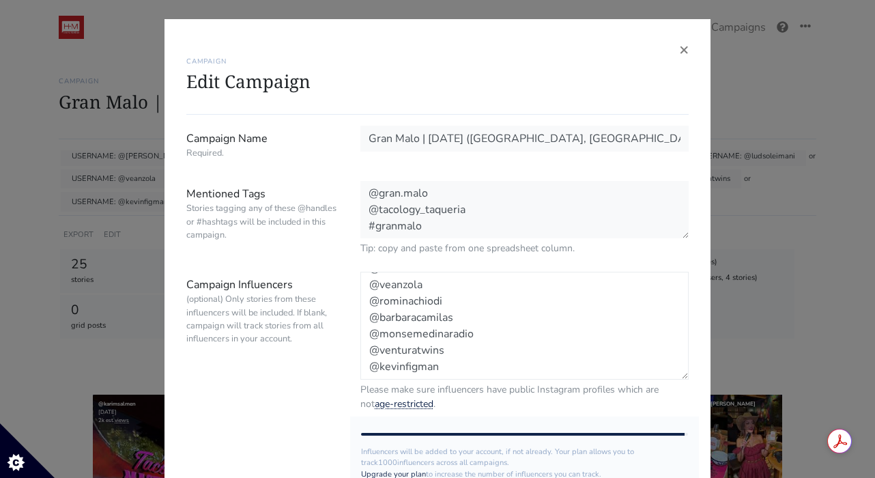
click at [452, 365] on textarea "@ordunatania @indianaevans00 @dance.like.[PERSON_NAME] @senoredison @gh.zurdo @…" at bounding box center [525, 326] width 328 height 108
paste textarea "brandoventura_"
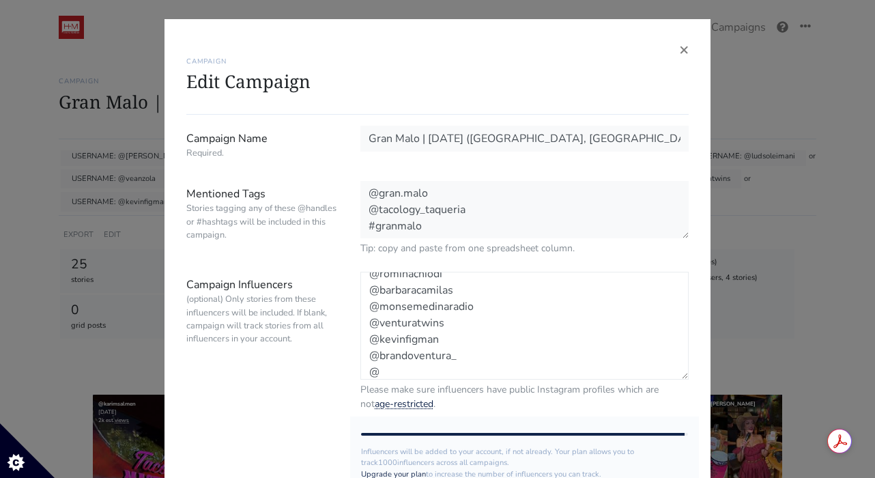
paste textarea "brayanventuraa"
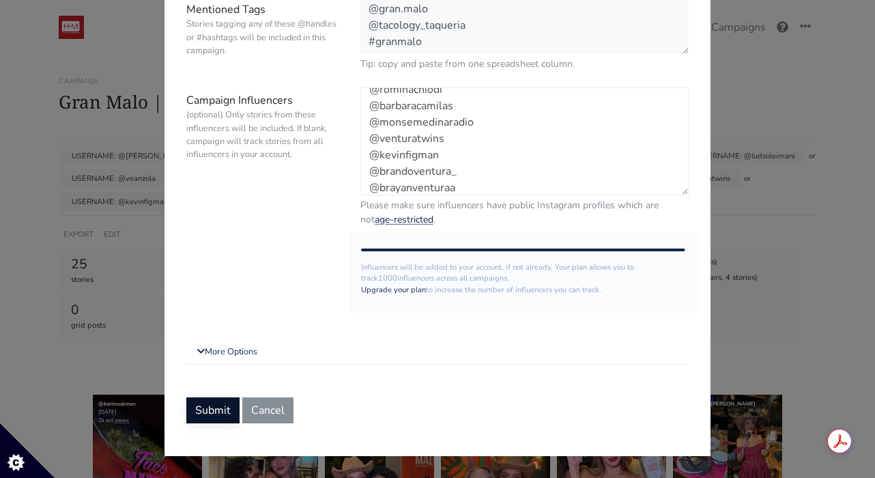
type textarea "@ordunatania @indianaevans00 @dance.like.[PERSON_NAME] @senoredison @gh.zurdo @…"
click at [220, 416] on button "Submit" at bounding box center [212, 410] width 53 height 26
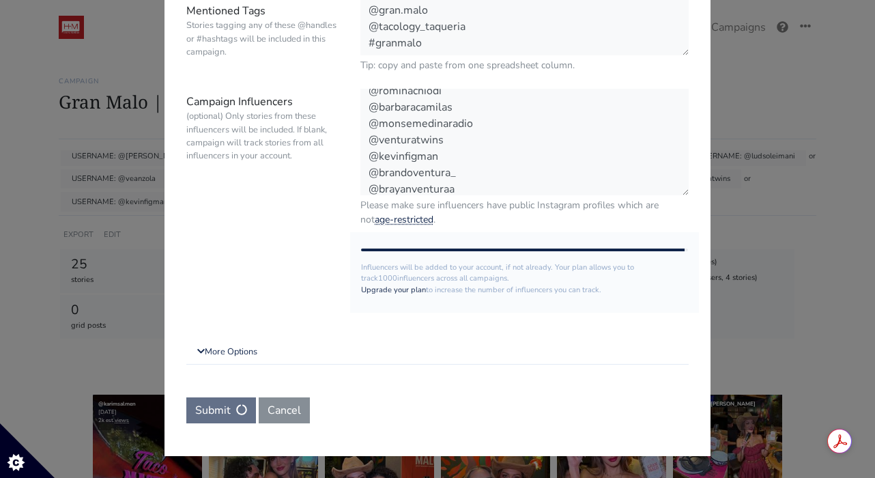
scroll to position [0, 0]
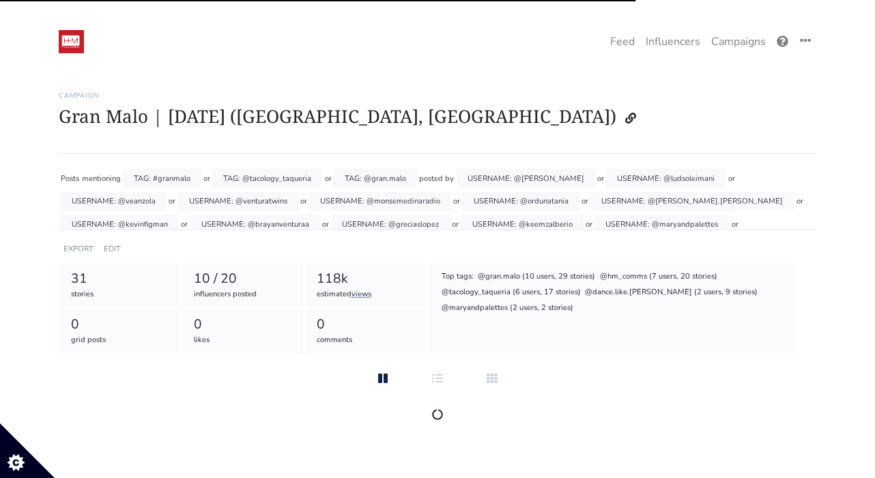
scroll to position [14, 0]
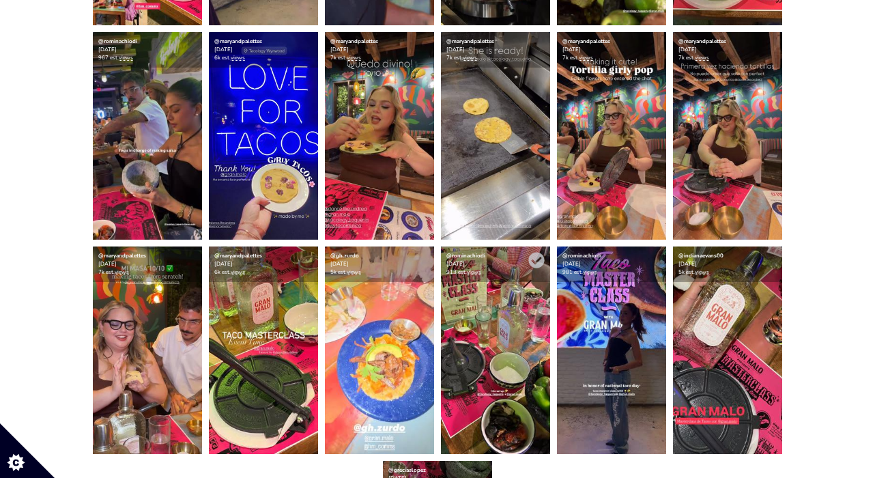
scroll to position [1017, 0]
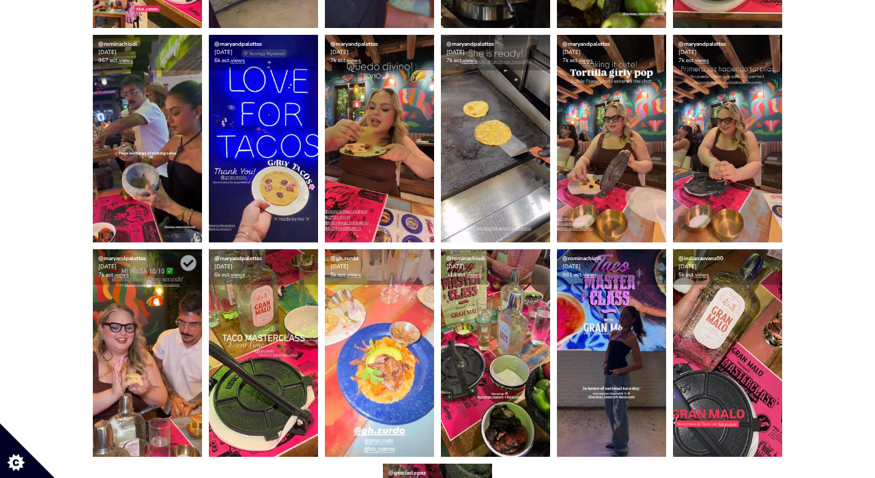
click at [160, 302] on img at bounding box center [147, 353] width 109 height 208
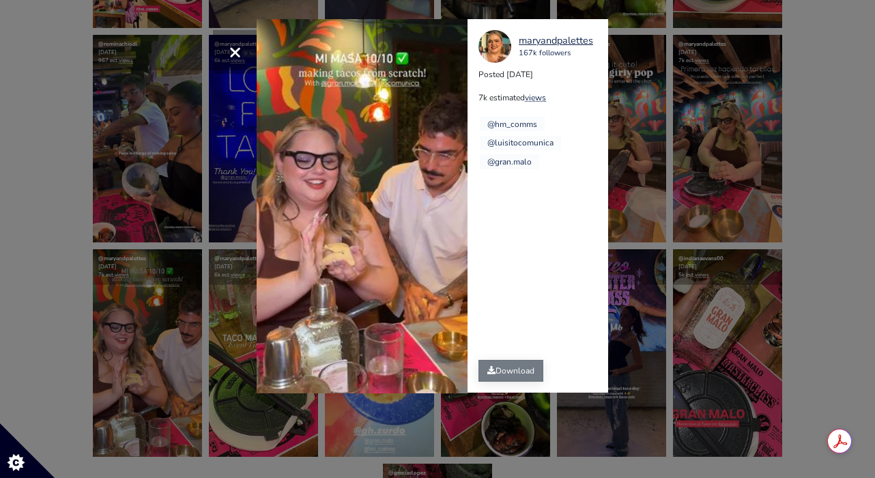
click at [506, 362] on link "Download" at bounding box center [511, 371] width 65 height 22
click at [679, 126] on div "× Your browser does not support HTML5 video. maryandpalettes 167k followers Pos…" at bounding box center [437, 239] width 875 height 478
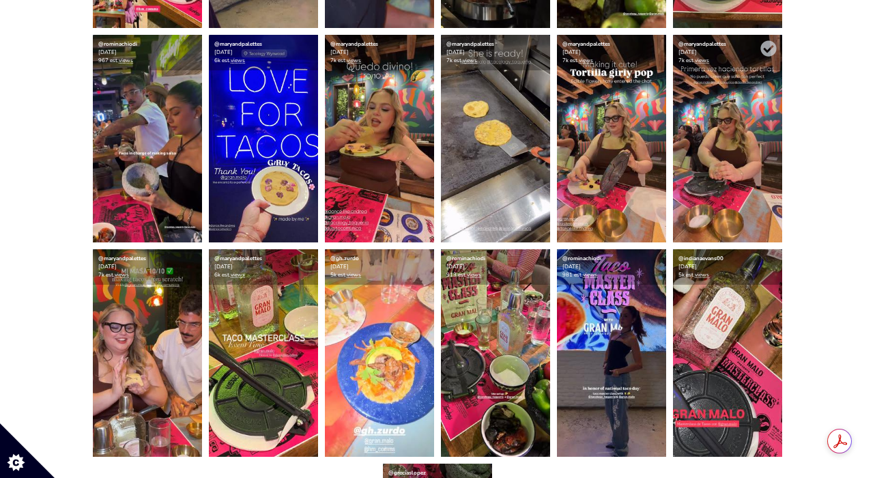
click at [733, 176] on img at bounding box center [727, 139] width 109 height 208
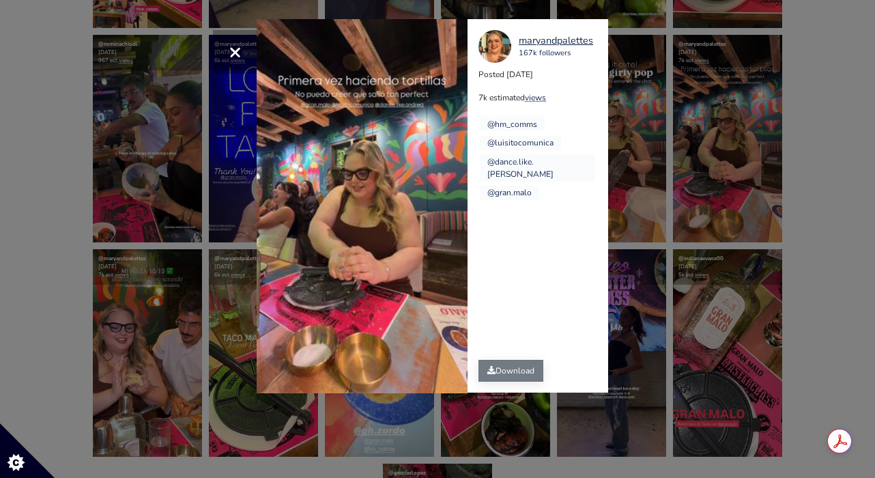
click at [494, 367] on icon at bounding box center [492, 370] width 8 height 8
click at [657, 109] on div "× Your browser does not support HTML5 video. maryandpalettes 167k followers Pos…" at bounding box center [437, 239] width 875 height 478
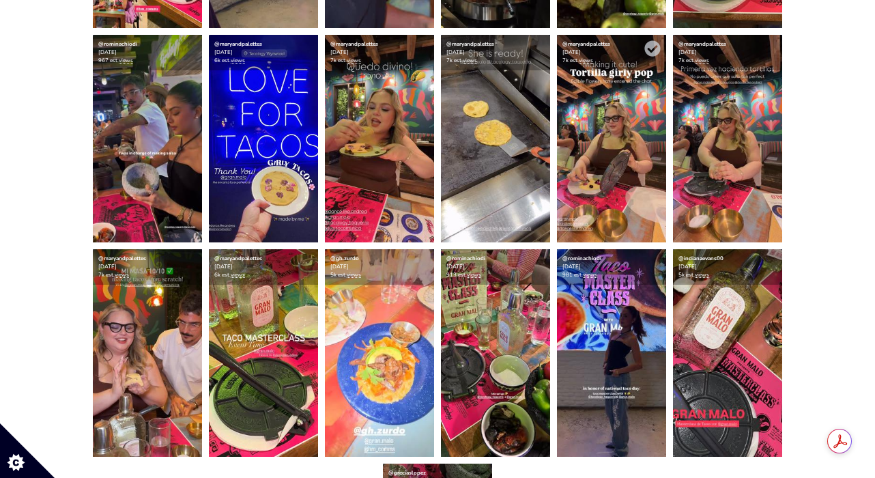
click at [580, 153] on img at bounding box center [611, 139] width 109 height 208
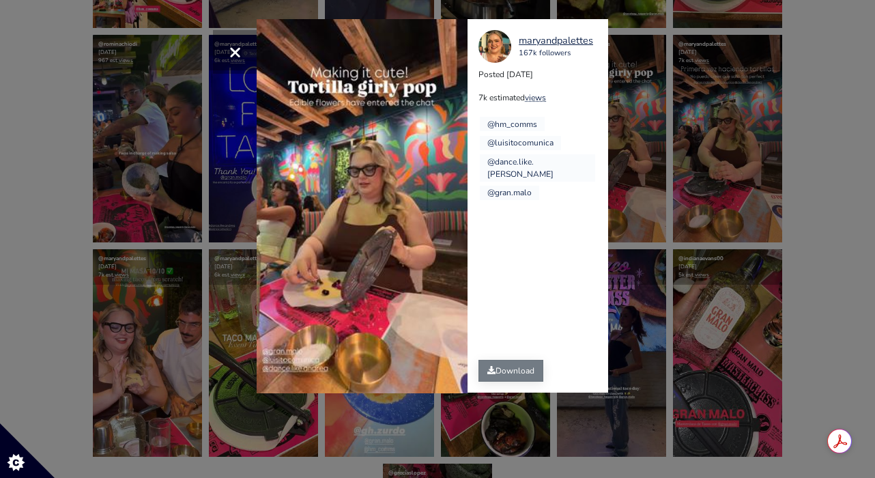
click at [518, 368] on link "Download" at bounding box center [511, 371] width 65 height 22
click at [236, 51] on span "×" at bounding box center [235, 51] width 13 height 29
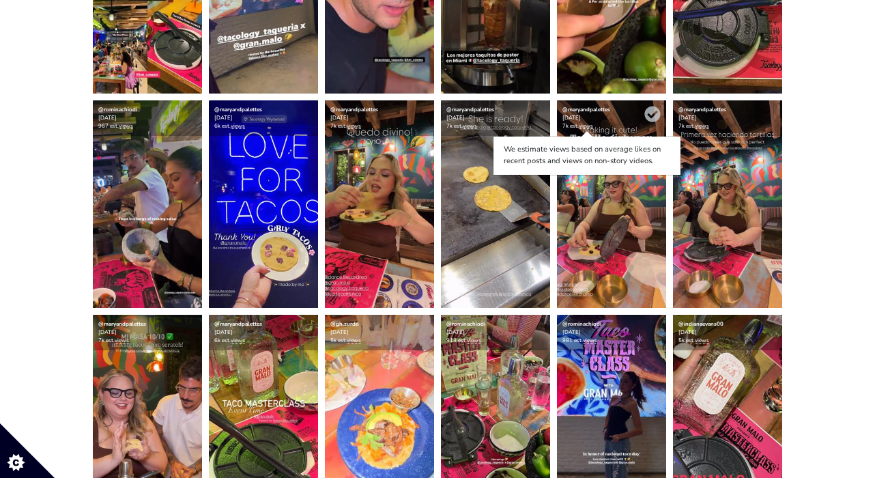
scroll to position [940, 0]
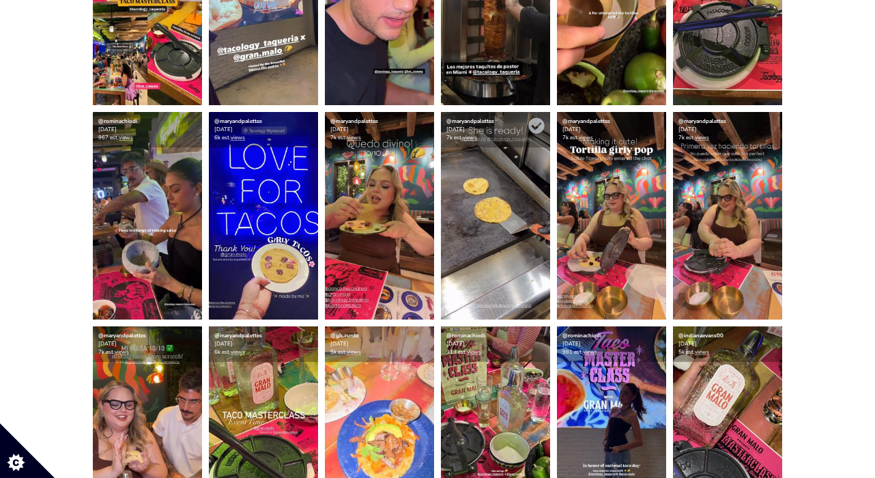
click at [496, 194] on img at bounding box center [495, 216] width 109 height 208
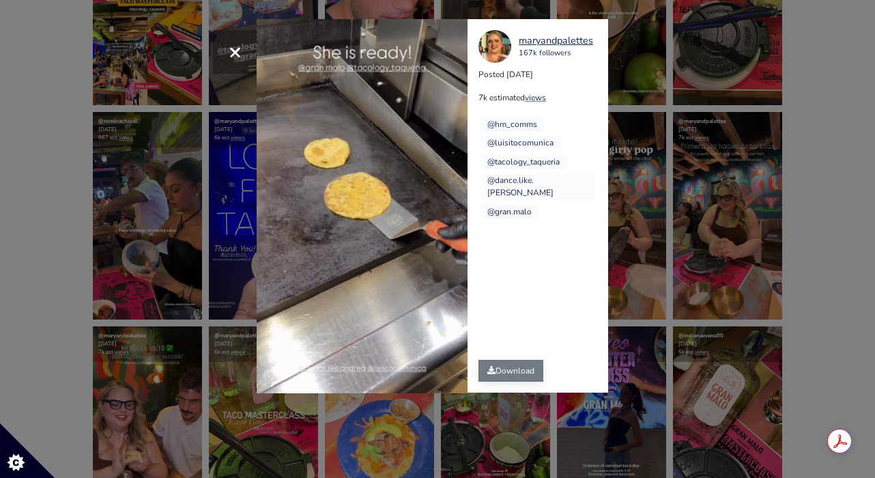
click at [504, 369] on link "Download" at bounding box center [511, 371] width 65 height 22
click at [234, 50] on span "×" at bounding box center [235, 51] width 13 height 29
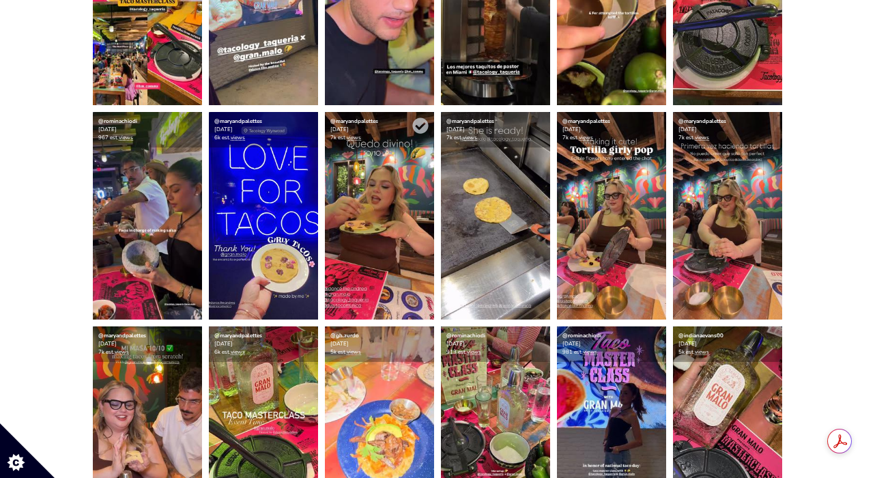
click at [388, 195] on img at bounding box center [379, 216] width 109 height 208
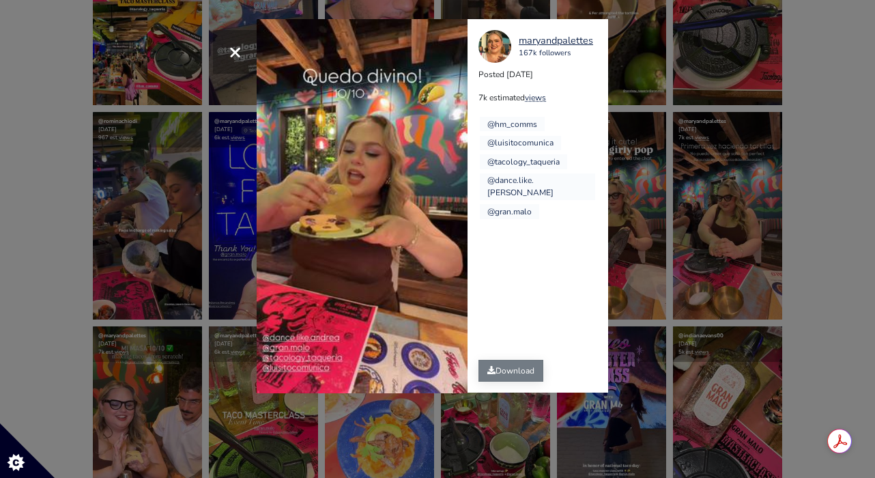
click at [511, 371] on link "Download" at bounding box center [511, 371] width 65 height 22
click at [242, 57] on button "×" at bounding box center [235, 52] width 44 height 44
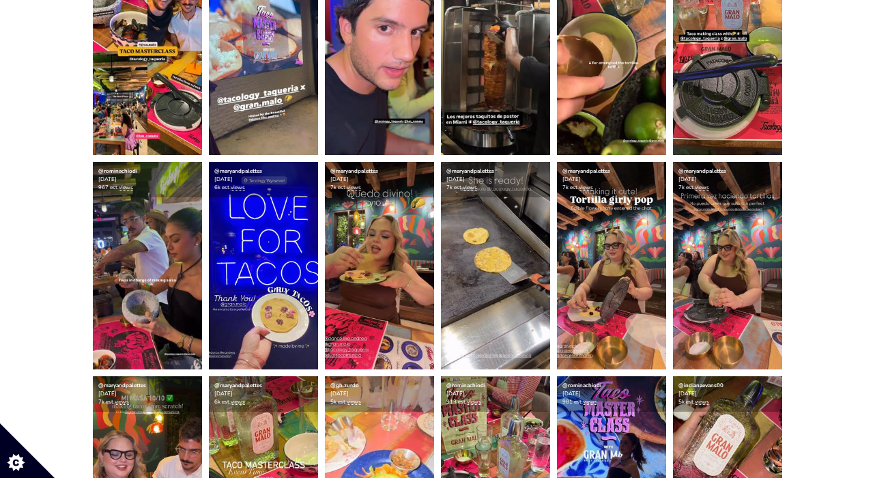
scroll to position [886, 0]
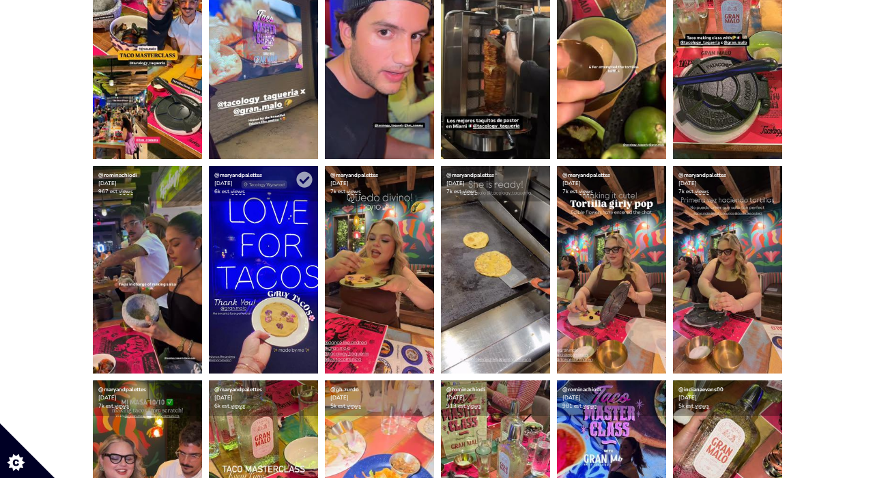
click at [290, 257] on img at bounding box center [263, 270] width 109 height 208
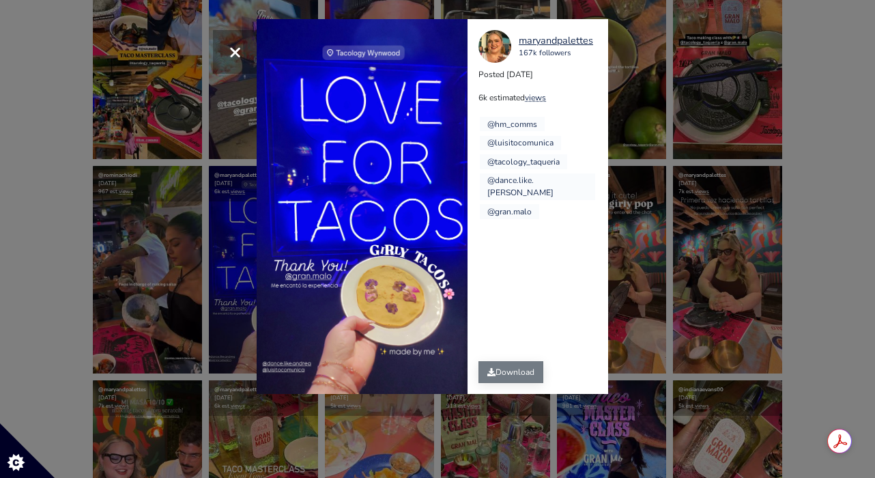
click at [518, 371] on link "Download" at bounding box center [511, 372] width 65 height 22
click at [679, 79] on div "× maryandpalettes 167k followers Posted 2025-10-08 6k estimated views @hm_comms…" at bounding box center [437, 239] width 875 height 478
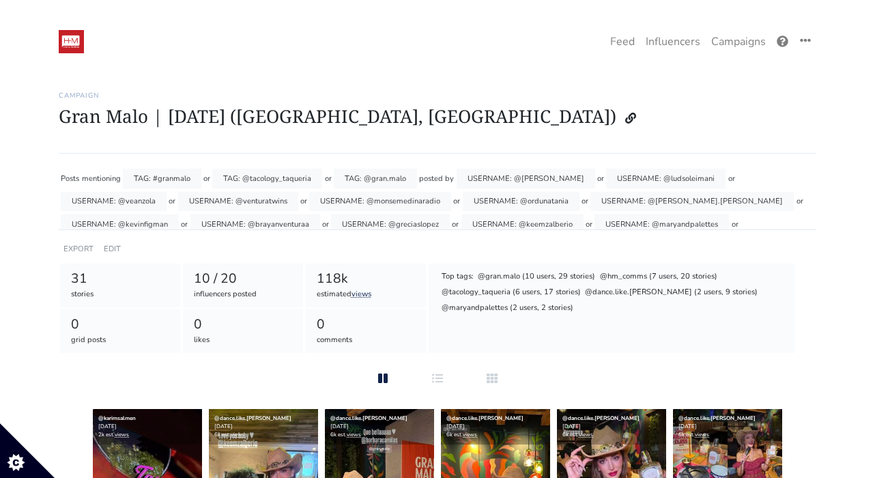
scroll to position [6, 0]
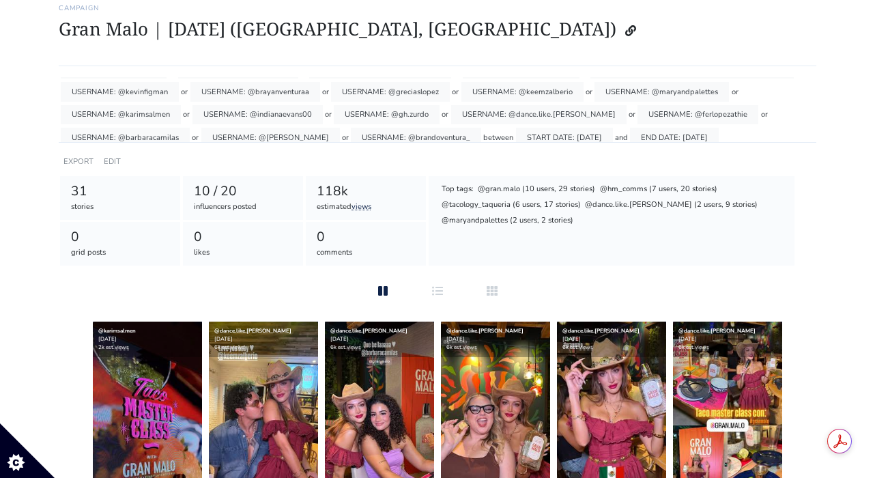
scroll to position [89, 0]
